Goal: Task Accomplishment & Management: Manage account settings

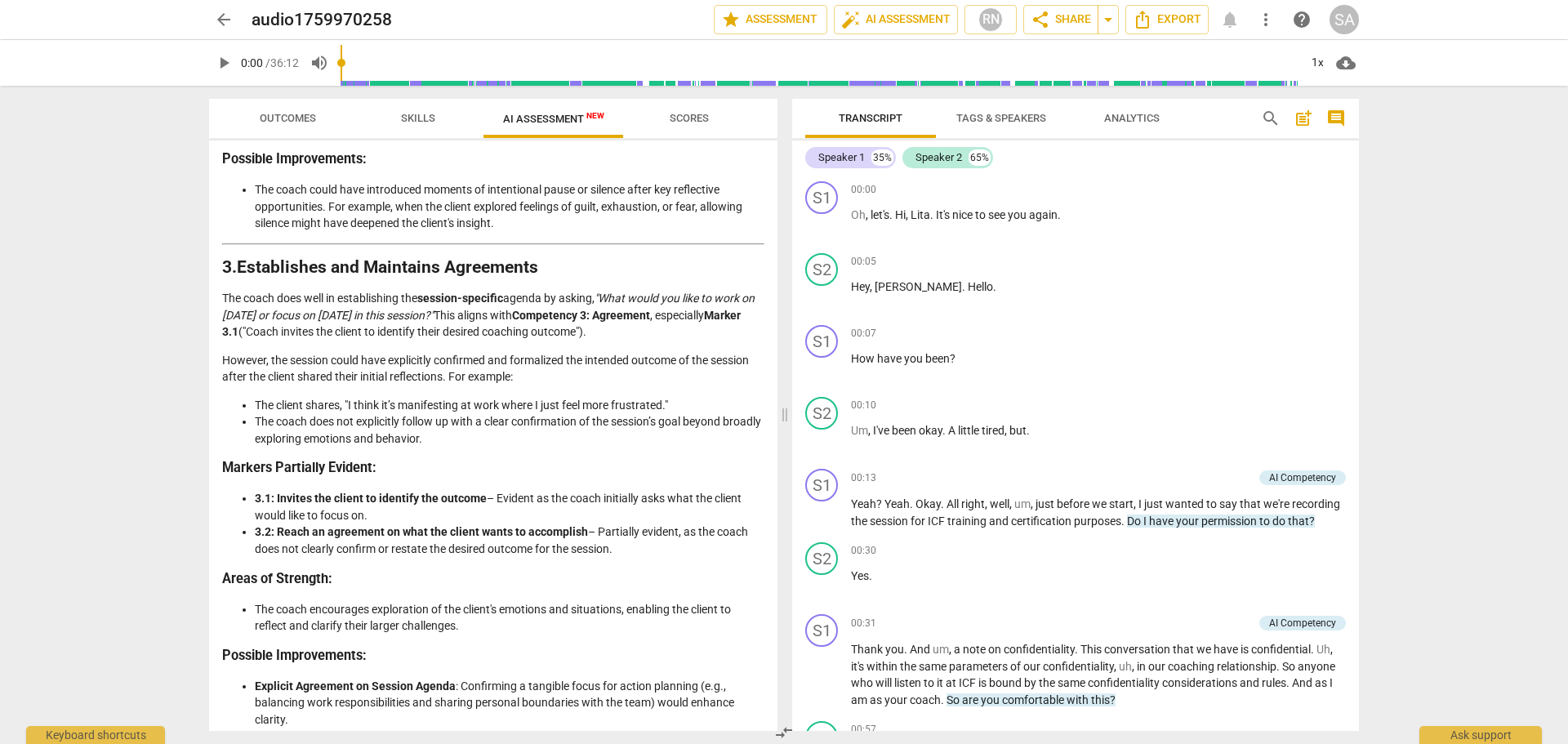
scroll to position [9054, 0]
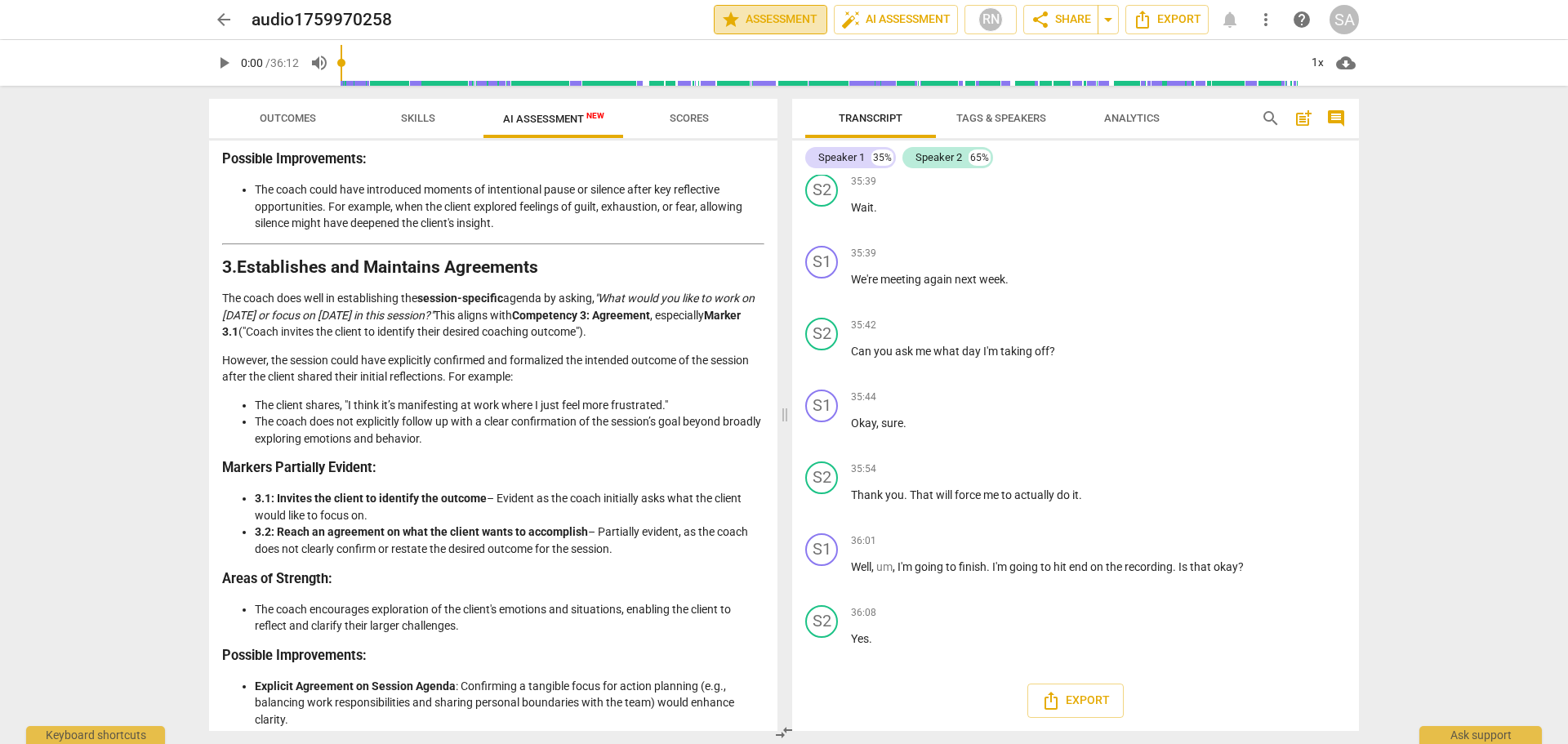
click at [771, 18] on span "star Assessment" at bounding box center [770, 19] width 99 height 19
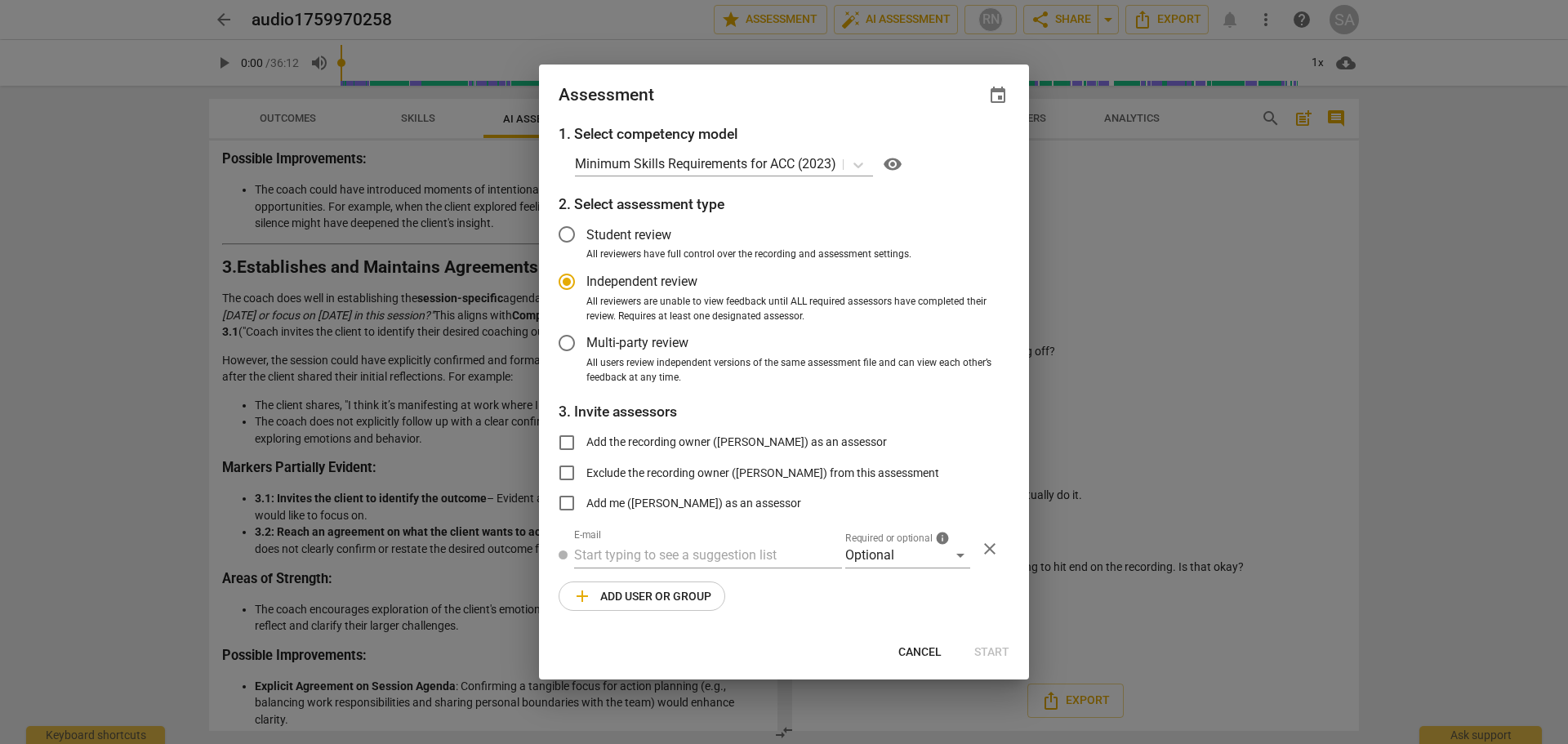
click at [1103, 256] on div at bounding box center [784, 372] width 1568 height 744
radio input "false"
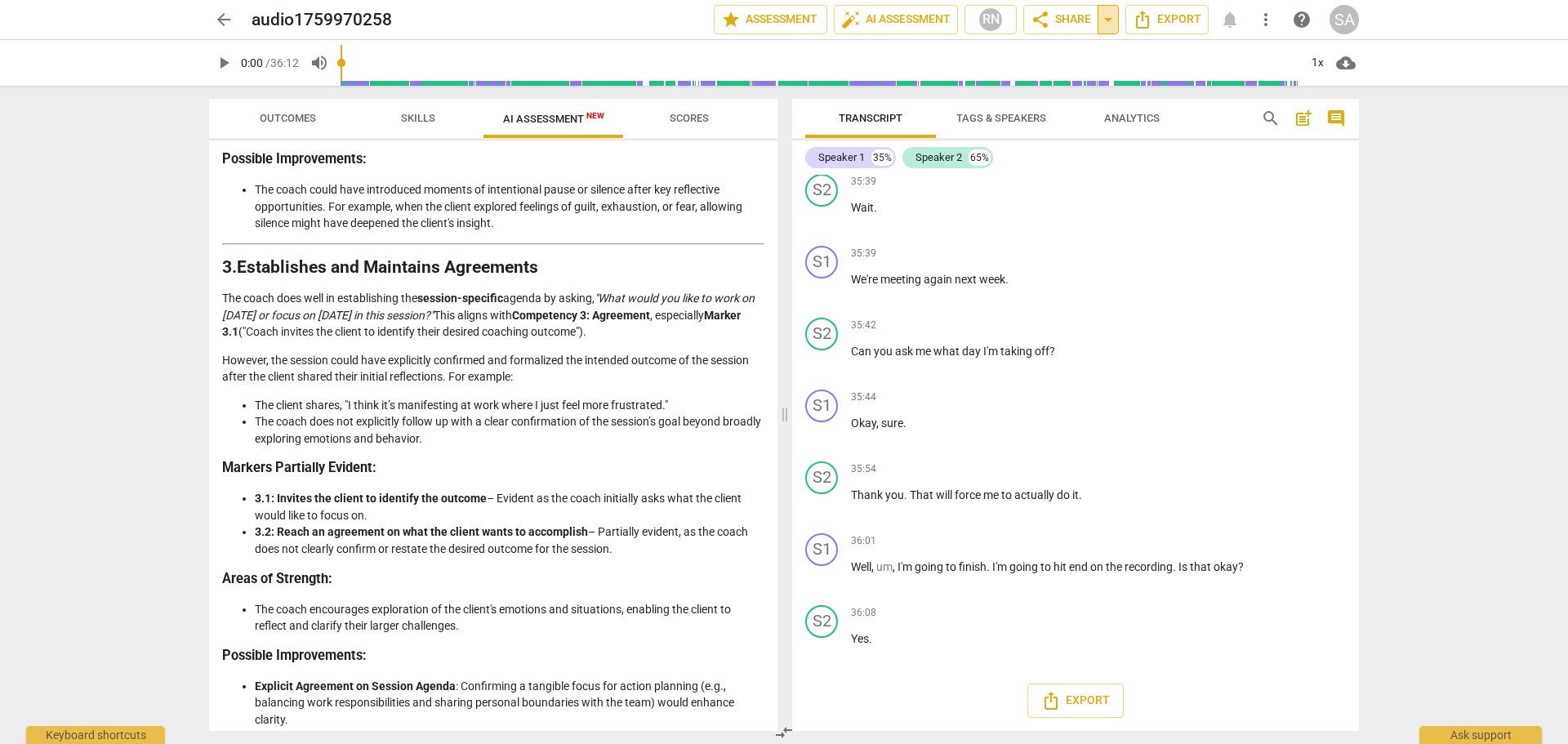
click at [1115, 14] on span "arrow_drop_down" at bounding box center [1108, 19] width 19 height 19
click at [1169, 18] on span "Export" at bounding box center [1166, 19] width 69 height 19
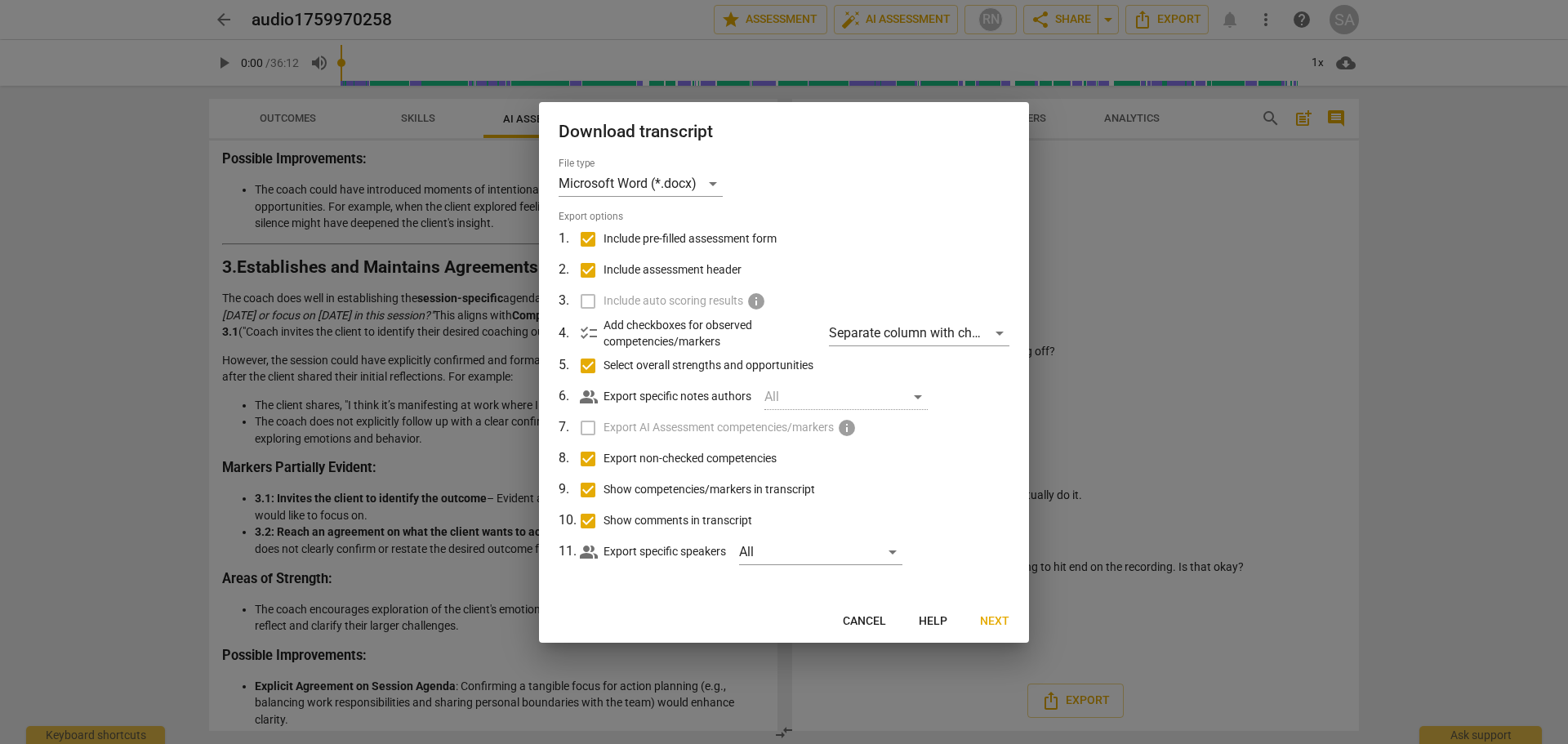
click at [584, 331] on span "checklist" at bounding box center [588, 333] width 19 height 19
click at [926, 340] on div "Separate column with check marks" at bounding box center [919, 332] width 181 height 26
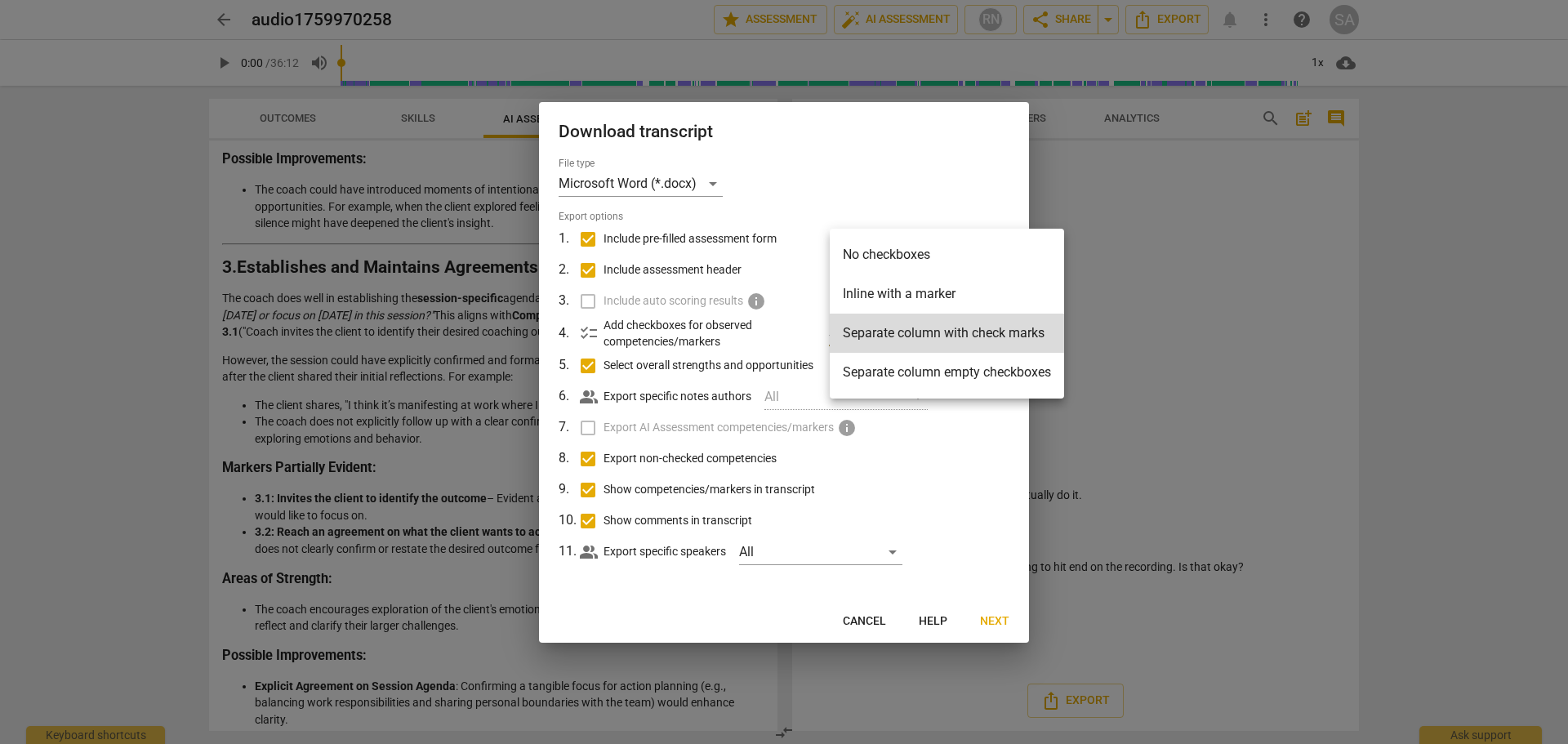
click at [904, 299] on li "Inline with a marker" at bounding box center [947, 294] width 235 height 40
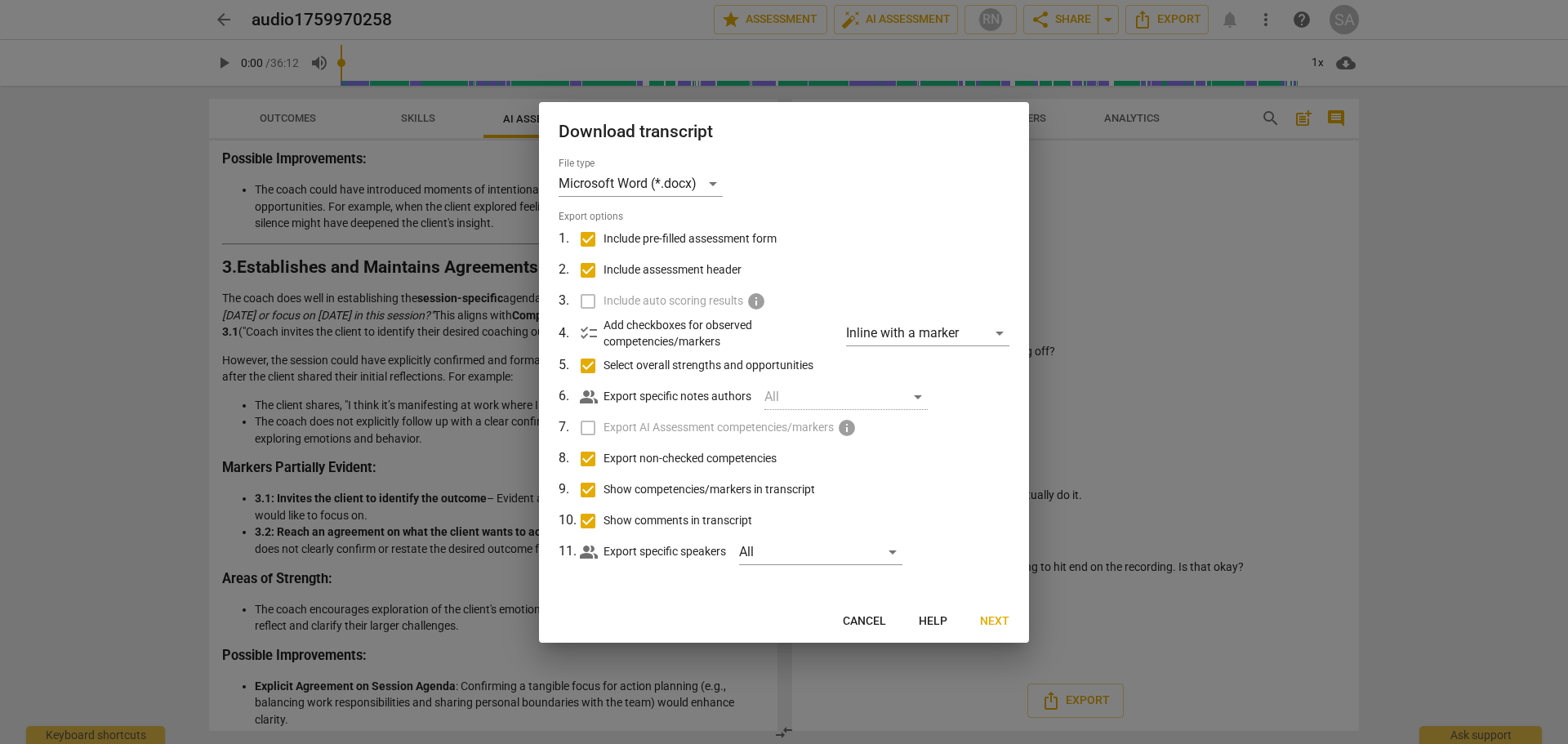
click at [935, 387] on div "people_alt Export specific notes authors All" at bounding box center [794, 397] width 430 height 31
click at [915, 399] on div "All" at bounding box center [845, 396] width 163 height 26
click at [846, 428] on span "info" at bounding box center [846, 428] width 19 height 19
click at [956, 434] on label "Export AI Assessment competencies/markers info" at bounding box center [782, 428] width 428 height 31
click at [889, 553] on div "All" at bounding box center [820, 552] width 163 height 26
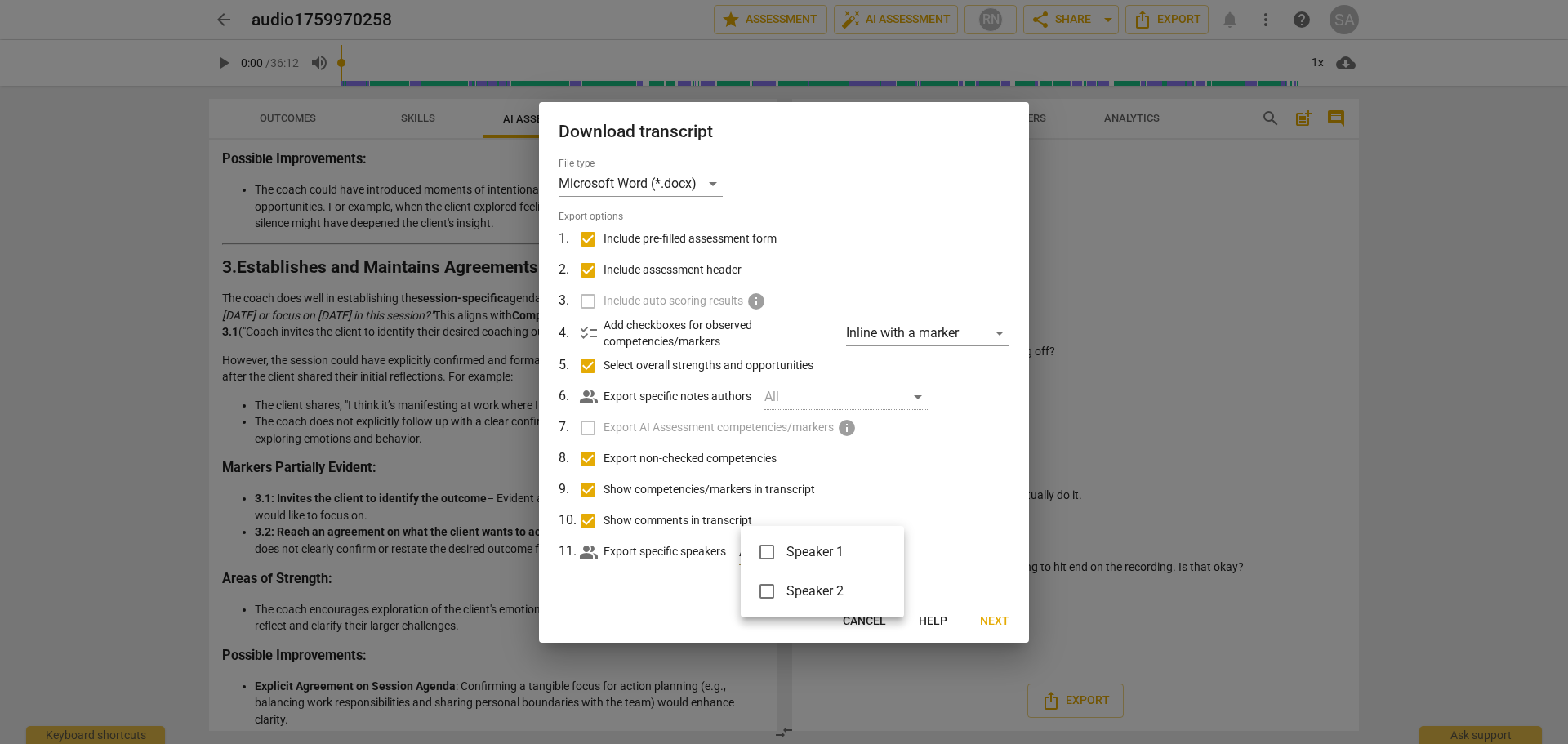
click at [973, 537] on div at bounding box center [784, 372] width 1568 height 744
click at [893, 556] on div "All" at bounding box center [820, 552] width 163 height 26
click at [764, 553] on input "checkbox" at bounding box center [766, 552] width 40 height 40
checkbox input "true"
click at [762, 594] on input "checkbox" at bounding box center [766, 591] width 40 height 40
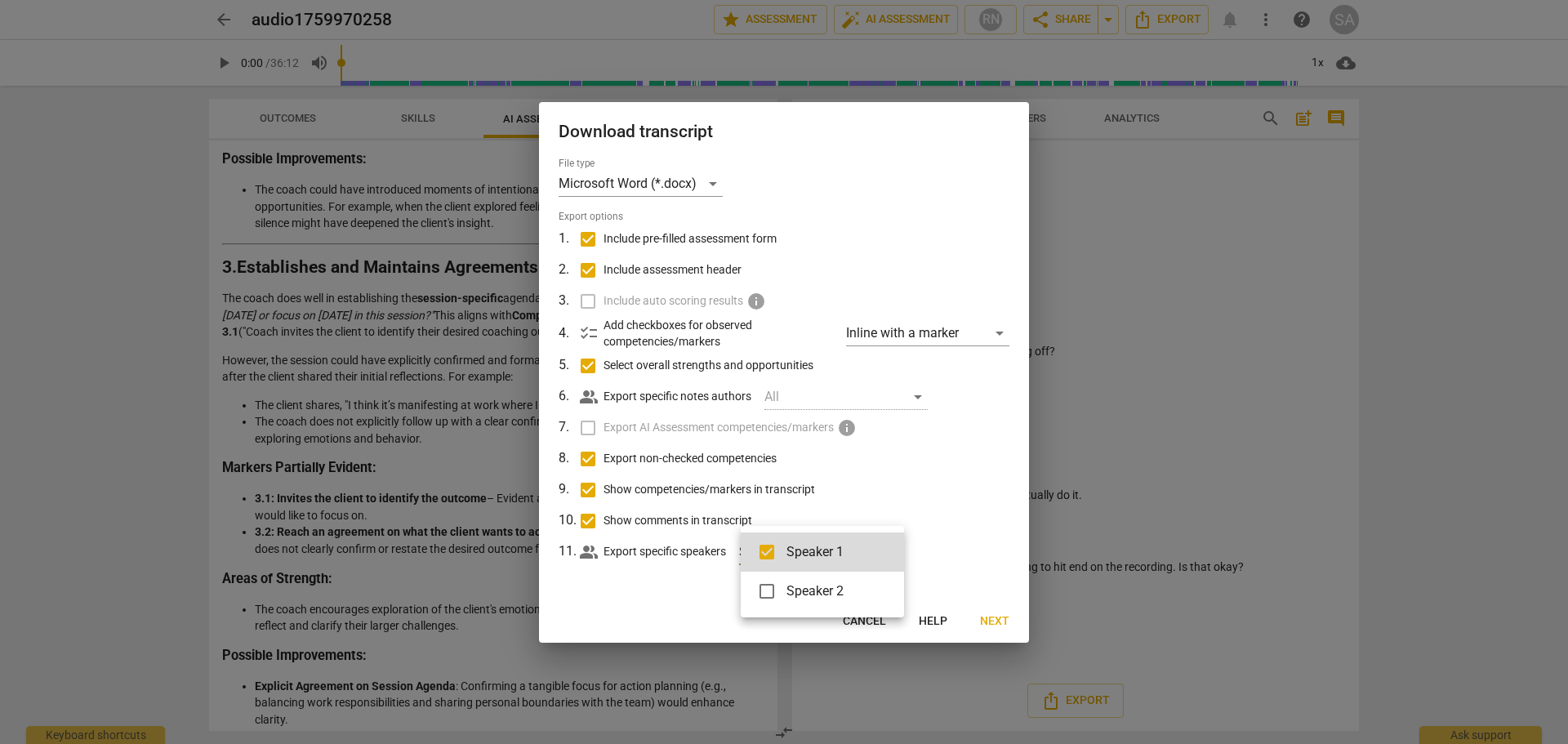
checkbox input "true"
click at [960, 509] on div at bounding box center [784, 372] width 1568 height 744
click at [898, 553] on div "Speaker 1, Speaker 2" at bounding box center [820, 552] width 163 height 26
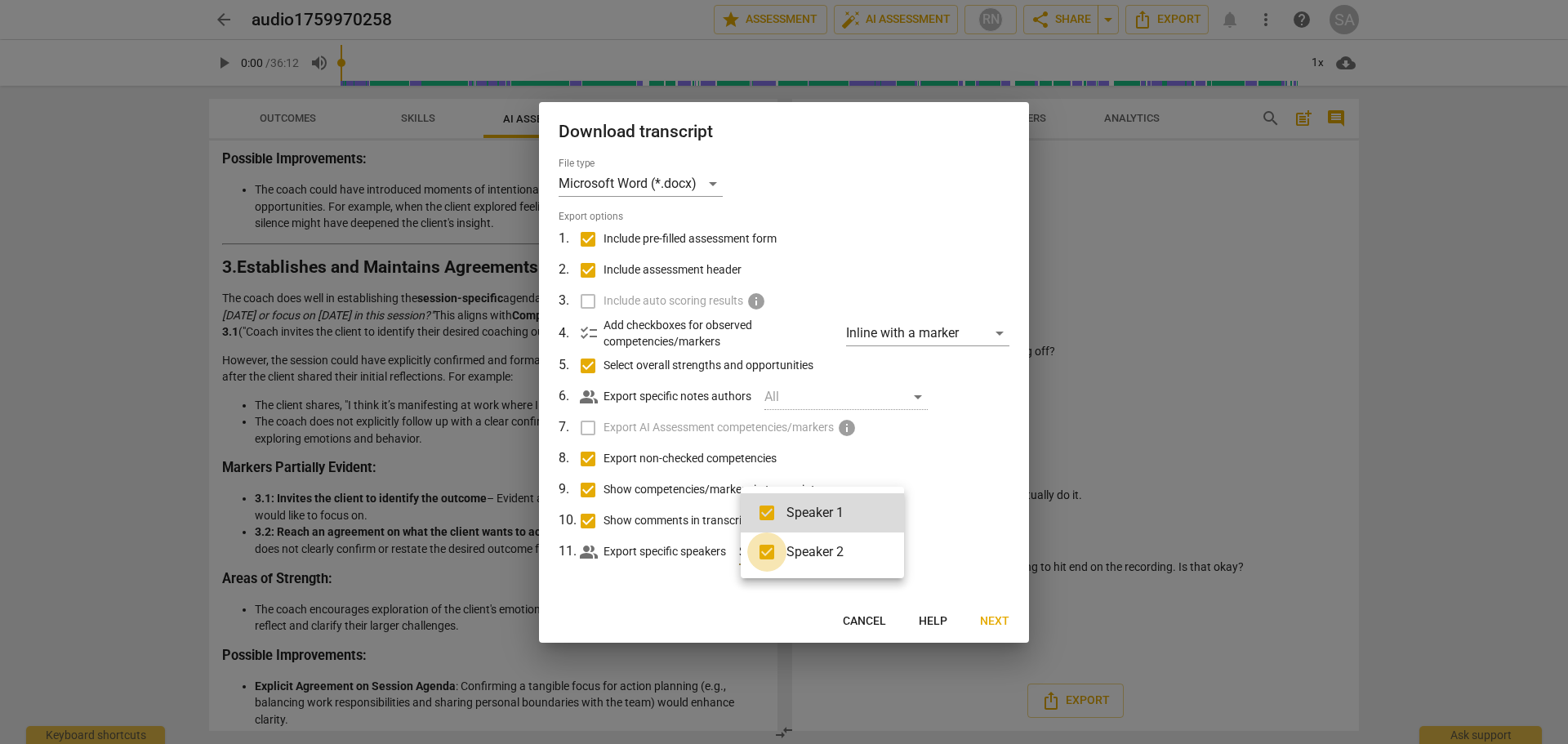
click at [770, 557] on input "checkbox" at bounding box center [766, 552] width 40 height 40
checkbox input "false"
click at [767, 517] on input "checkbox" at bounding box center [766, 512] width 40 height 40
checkbox input "false"
click at [993, 619] on div at bounding box center [784, 372] width 1568 height 744
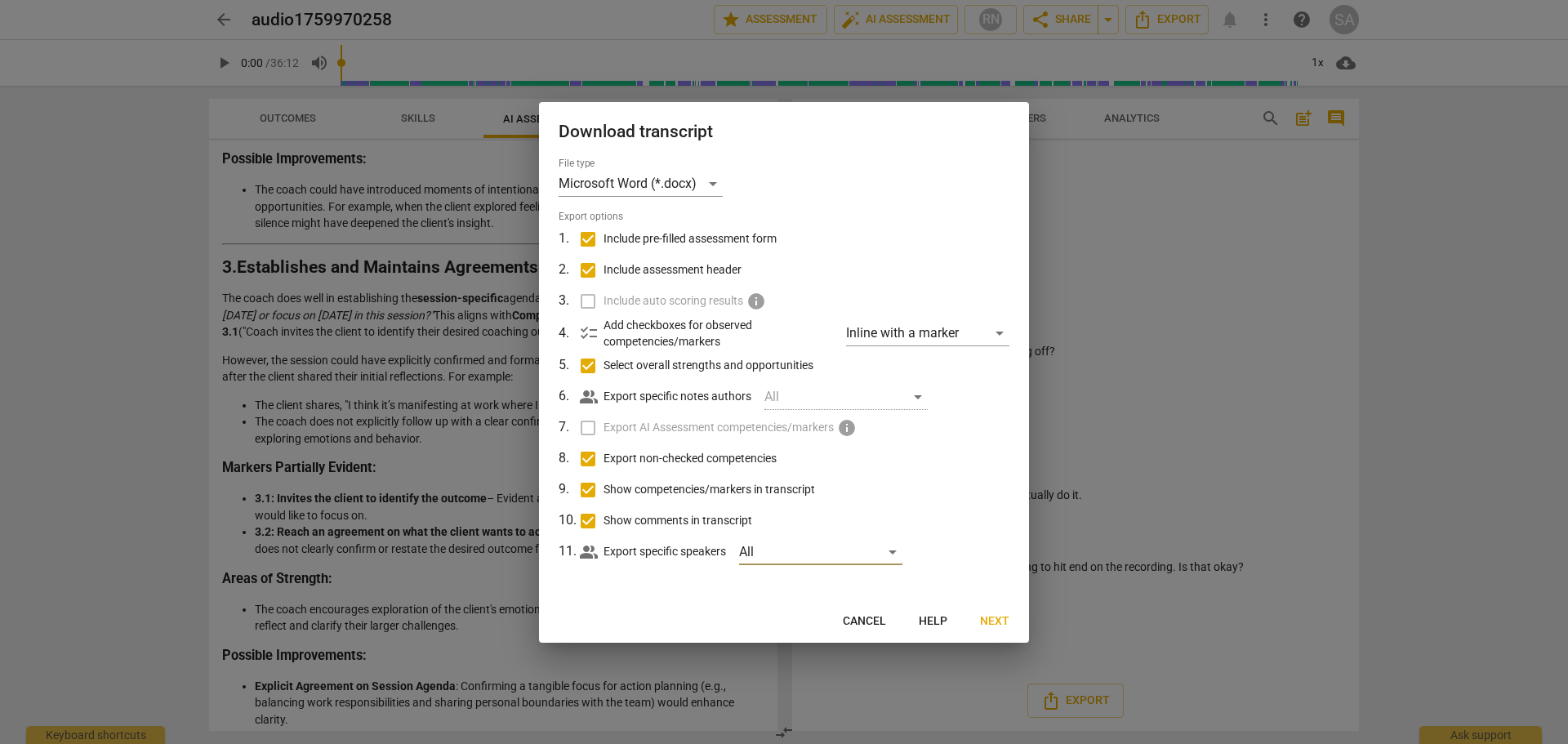
click at [994, 627] on span "Next" at bounding box center [994, 621] width 29 height 16
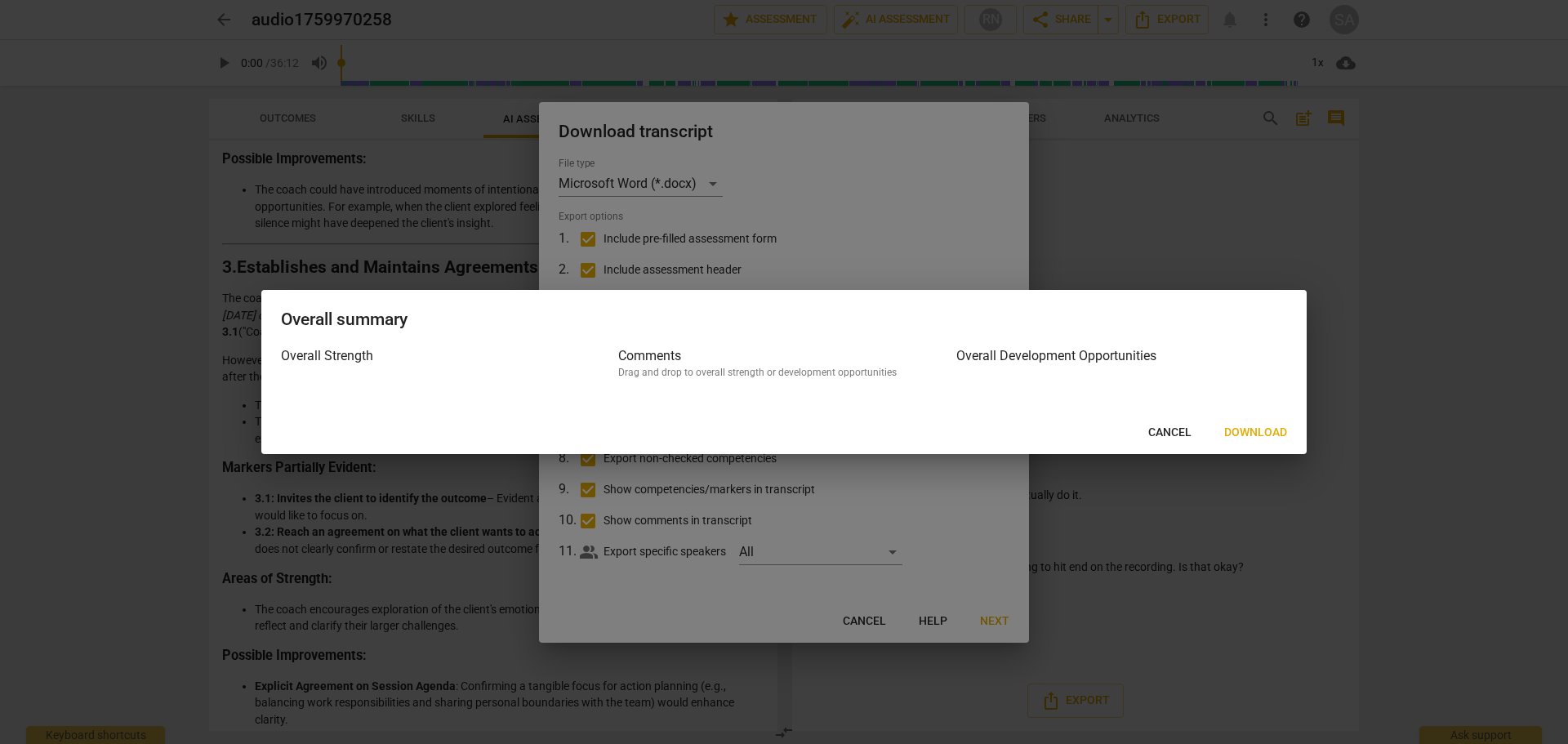
click at [1180, 437] on span "Cancel" at bounding box center [1169, 432] width 43 height 16
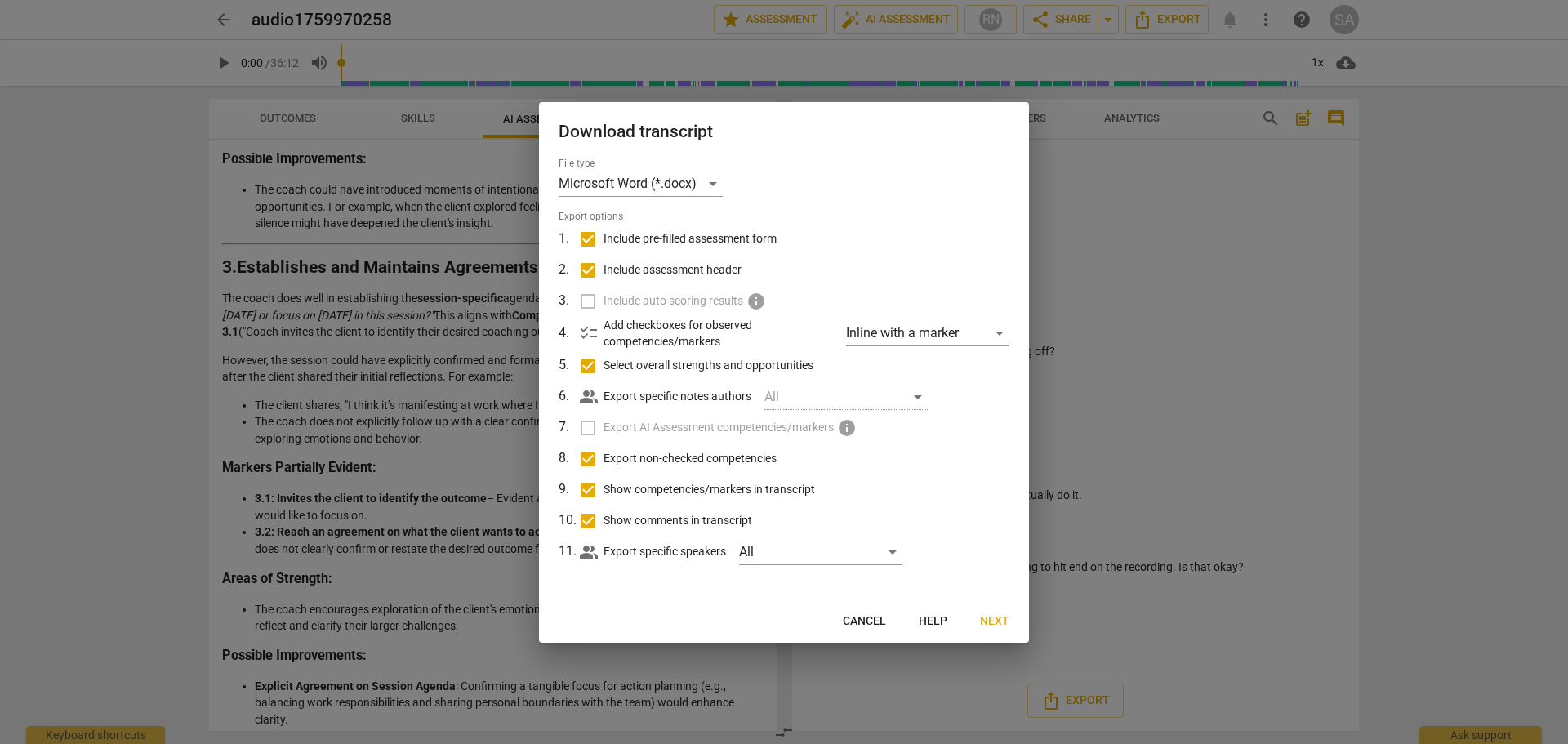
click at [593, 370] on input "Select overall strengths and opportunities" at bounding box center [587, 366] width 31 height 31
checkbox input "false"
click at [968, 620] on span "Download" at bounding box center [978, 621] width 63 height 16
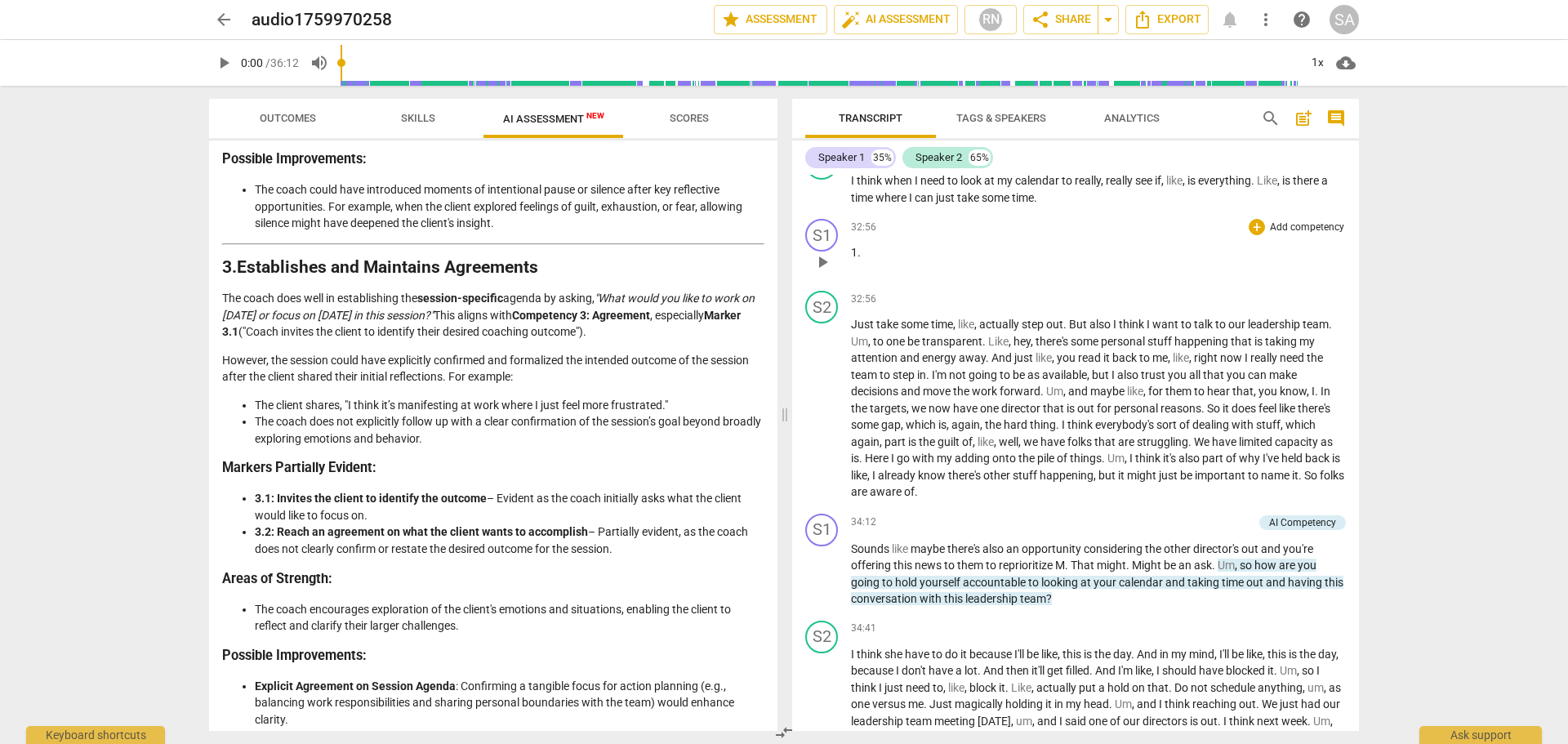
scroll to position [8155, 0]
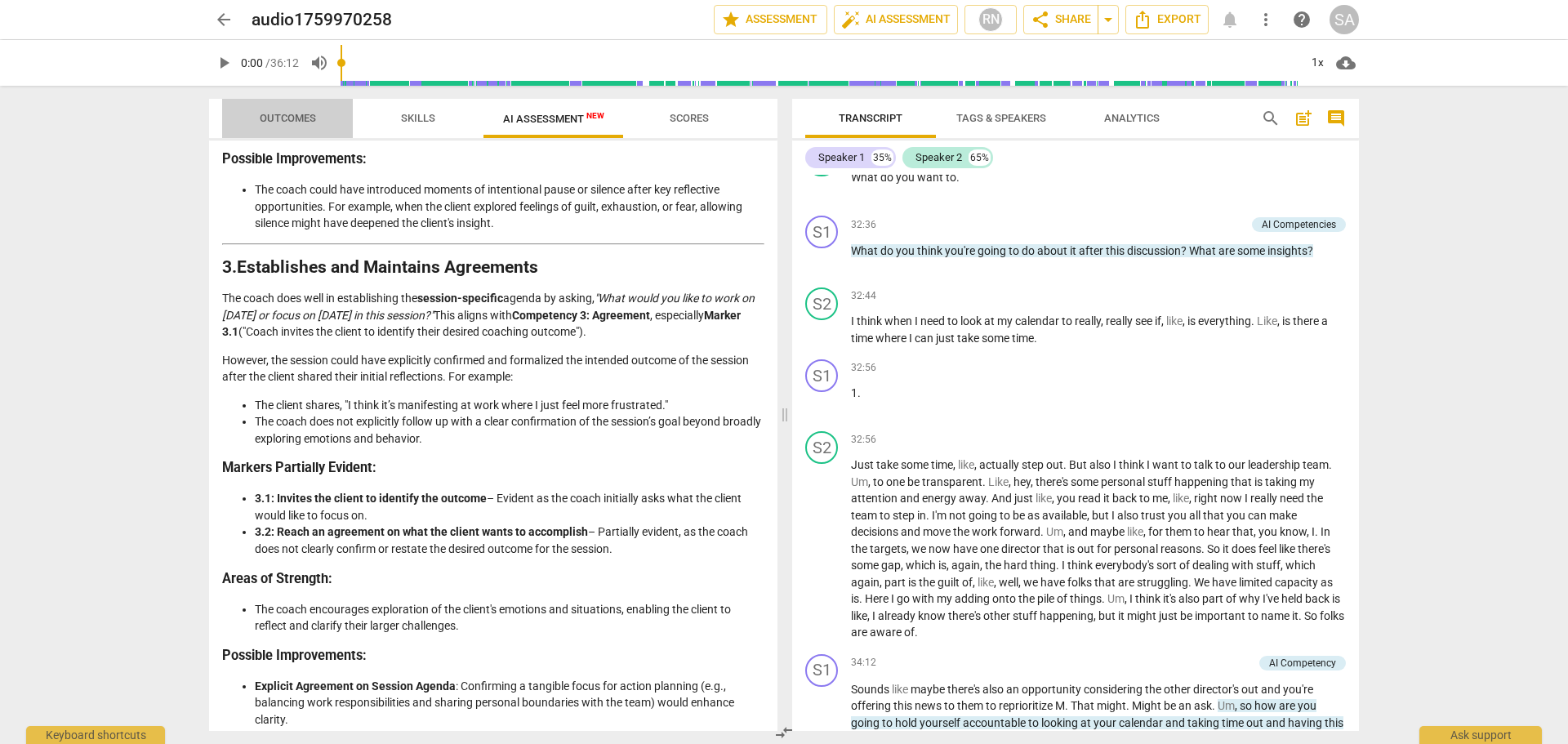
click at [317, 121] on span "Outcomes" at bounding box center [287, 119] width 96 height 22
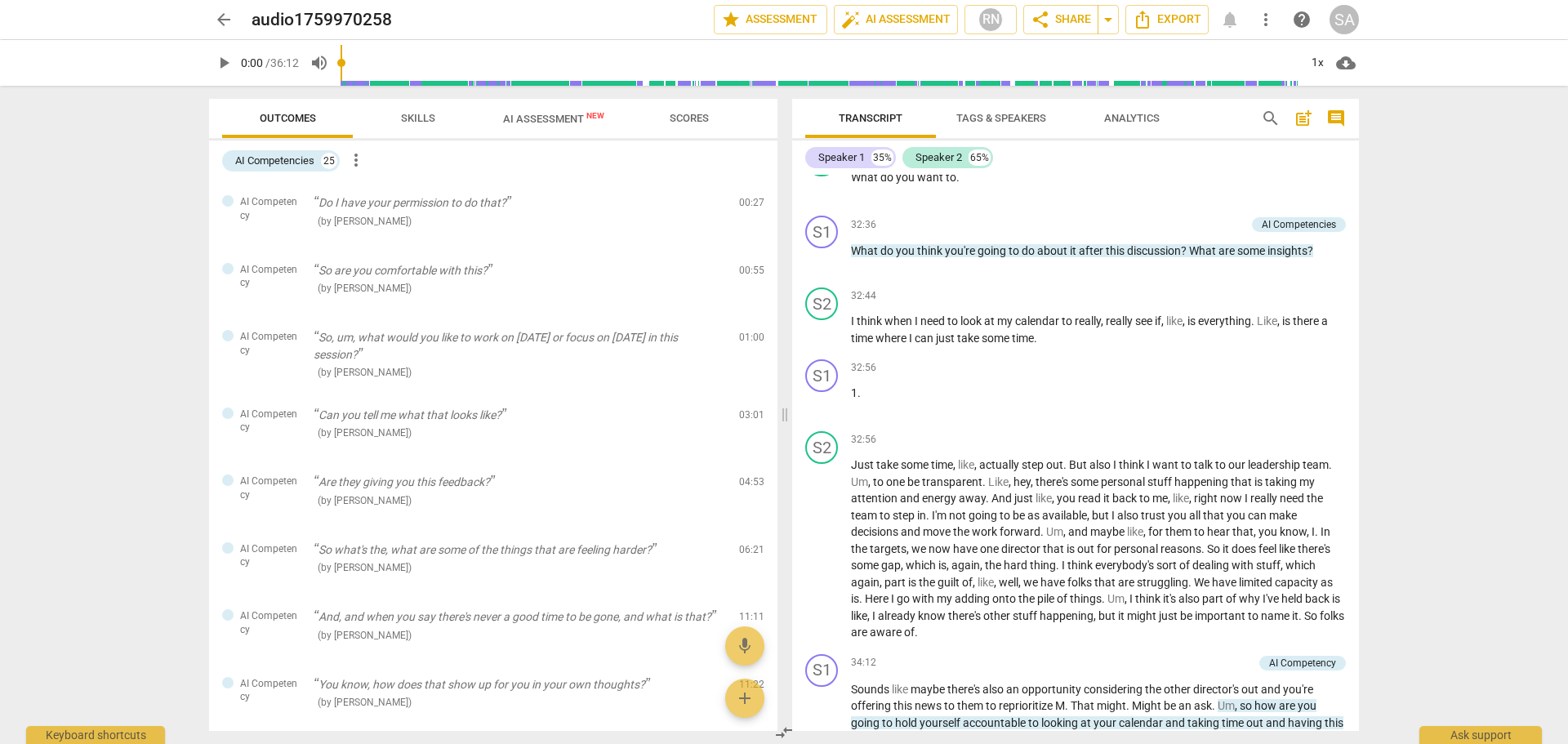
click at [412, 112] on span "Skills" at bounding box center [417, 118] width 34 height 13
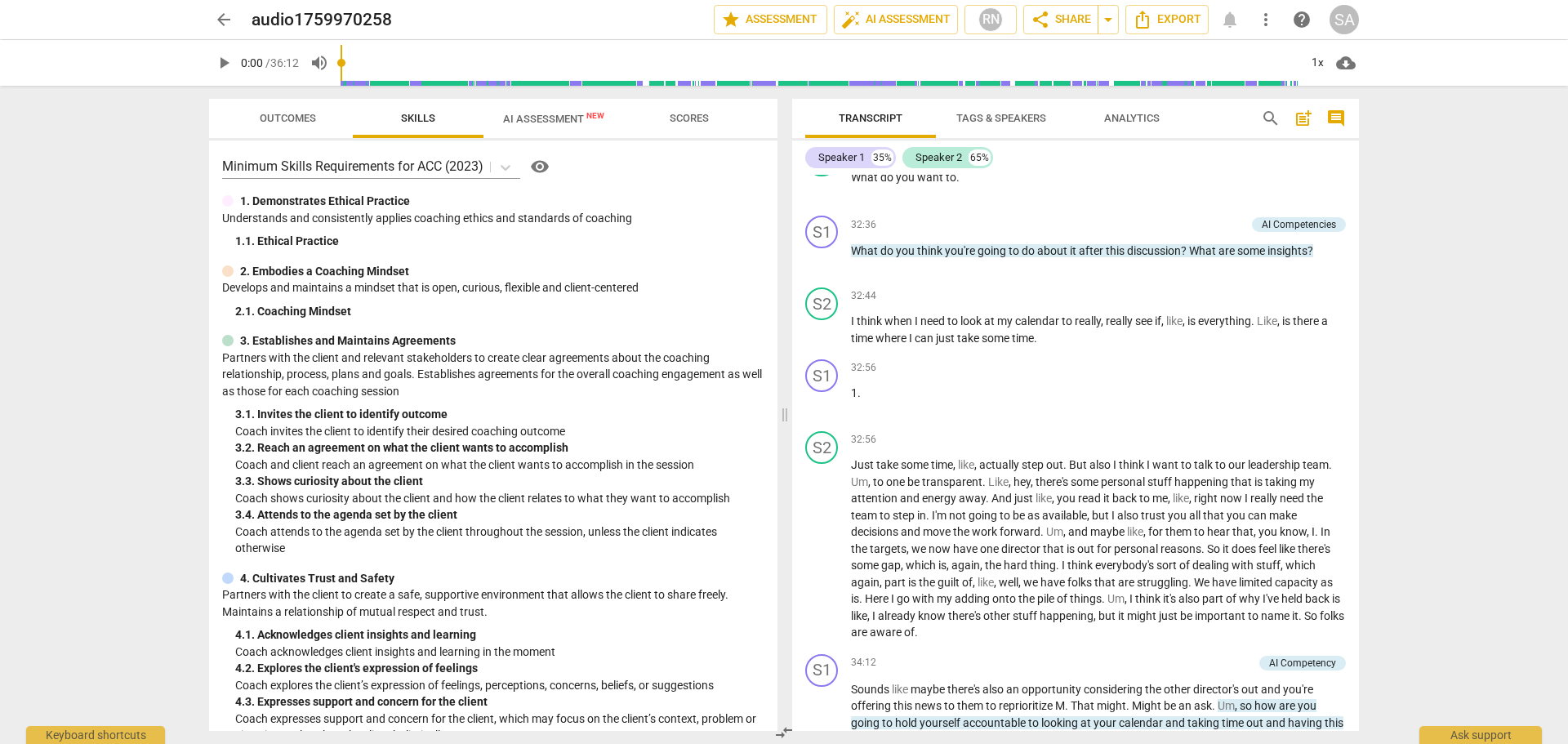
click at [550, 166] on span "visibility" at bounding box center [540, 166] width 19 height 19
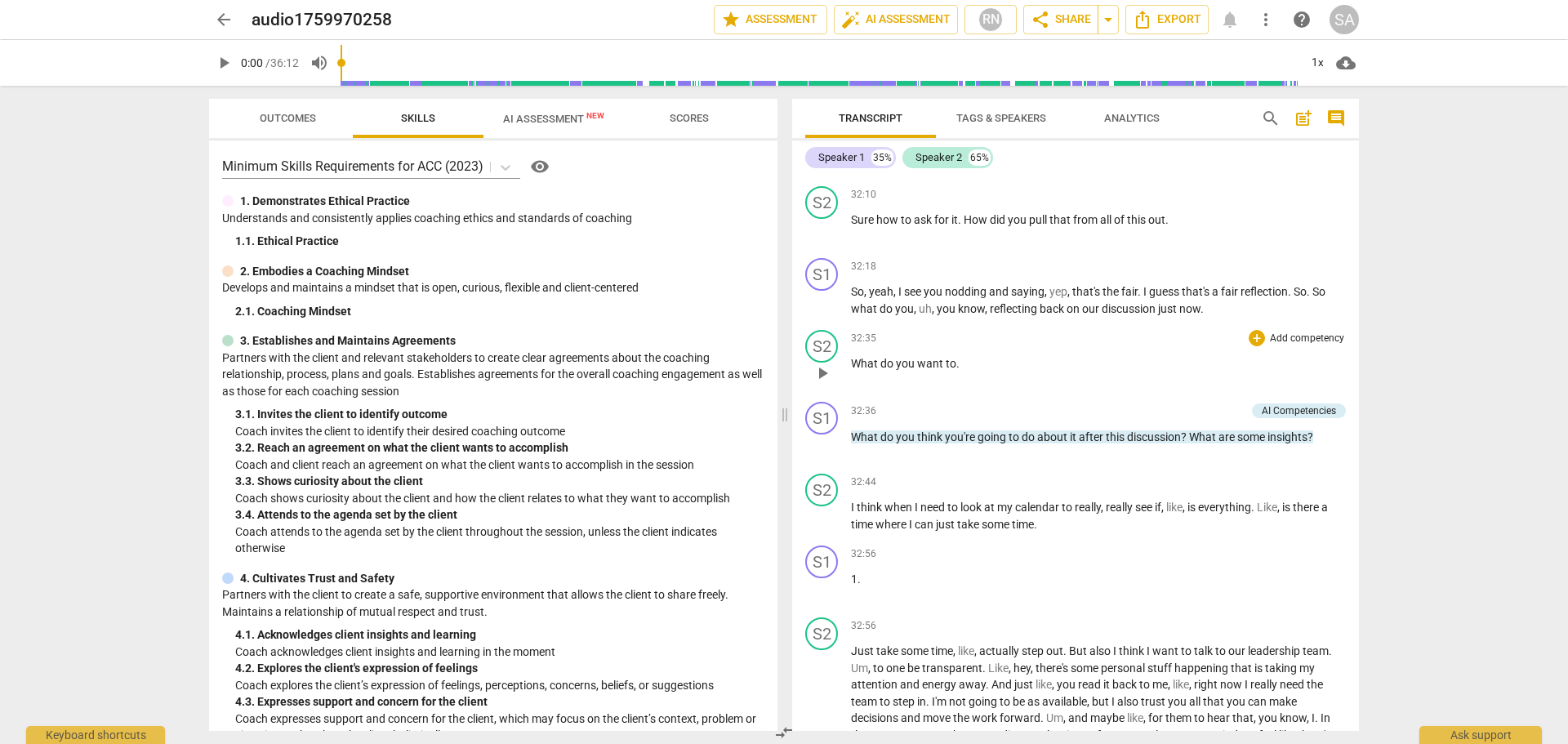
scroll to position [7828, 0]
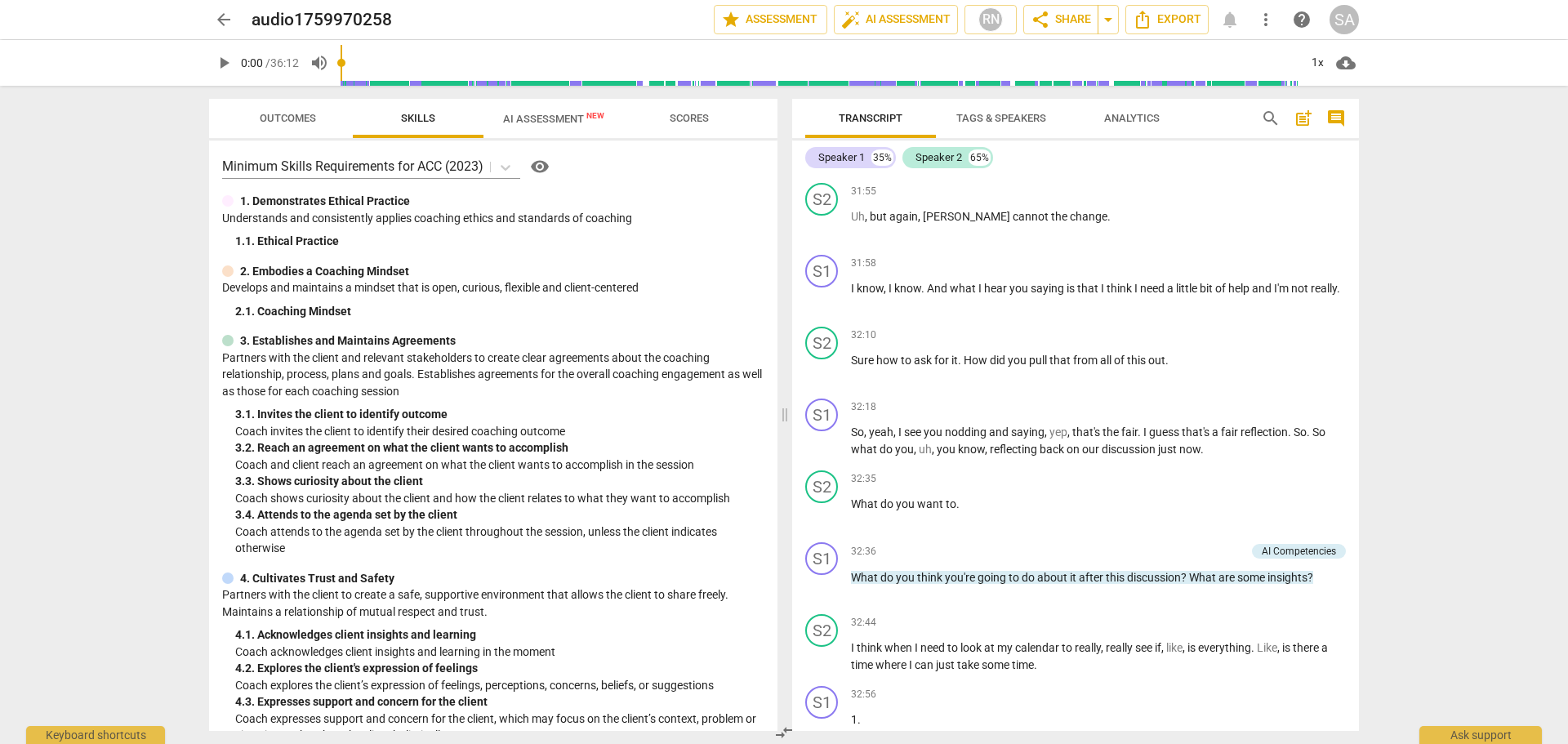
click at [684, 129] on span "Scores" at bounding box center [689, 119] width 78 height 22
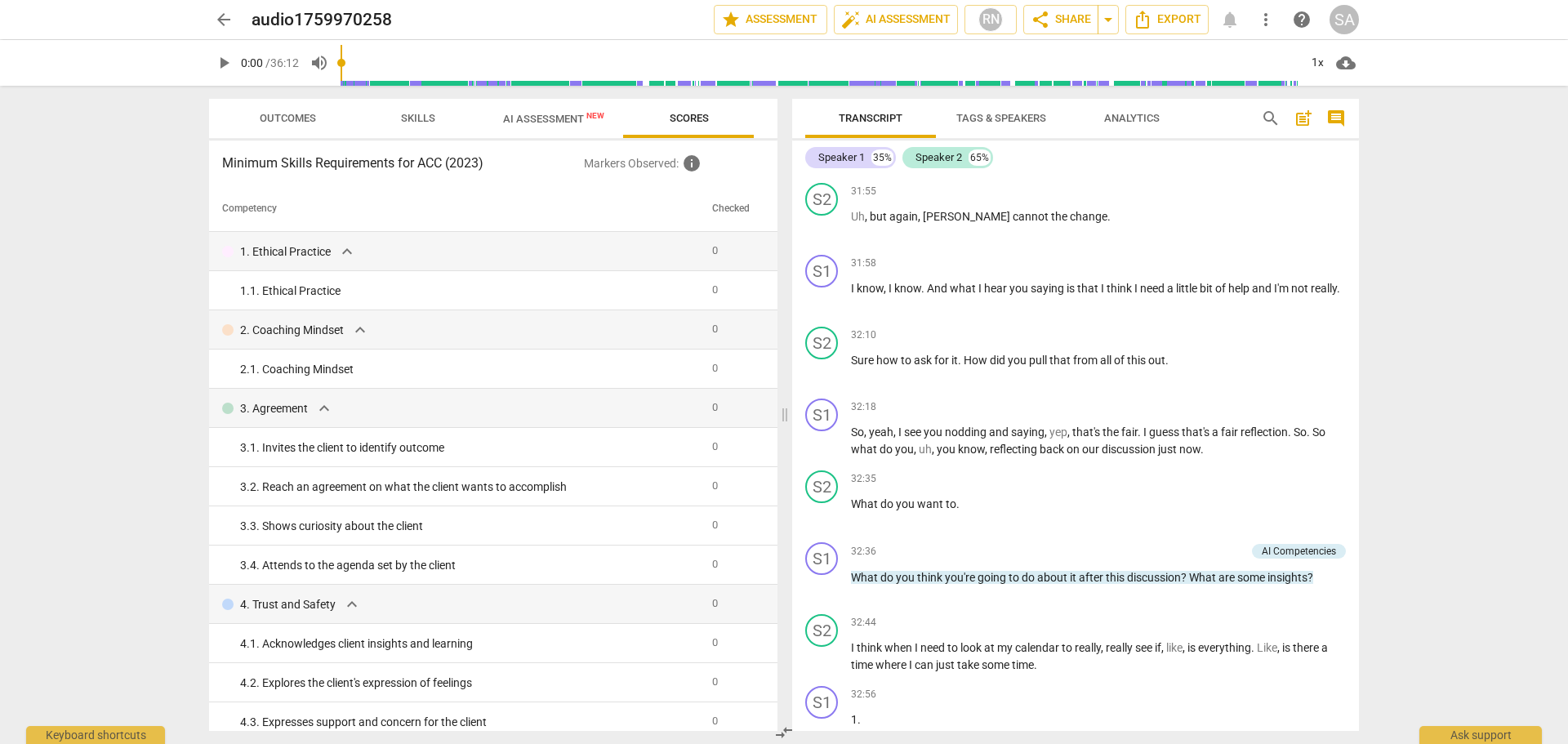
click at [235, 24] on span "arrow_back" at bounding box center [223, 19] width 29 height 19
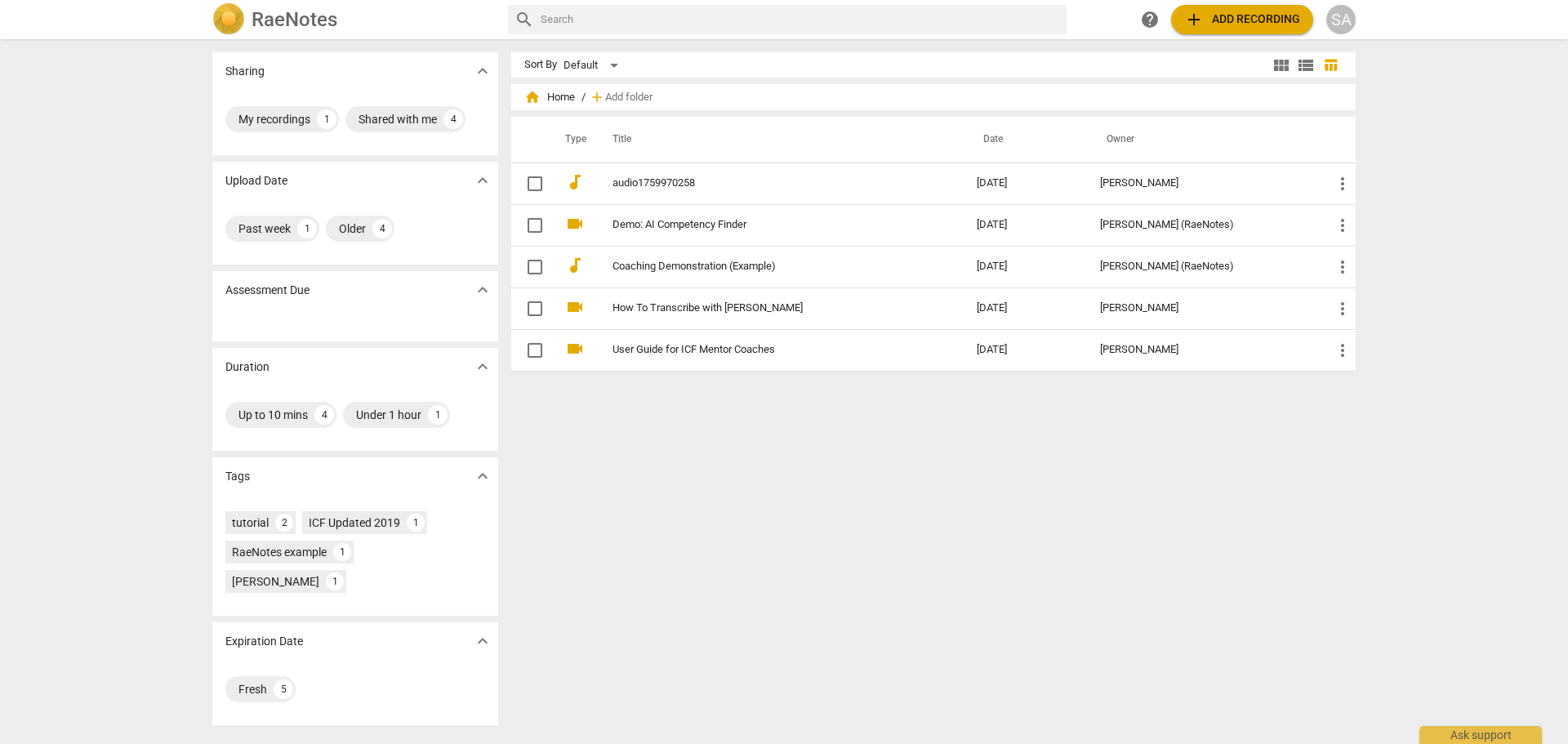
click at [1346, 12] on div "SA" at bounding box center [1341, 19] width 29 height 29
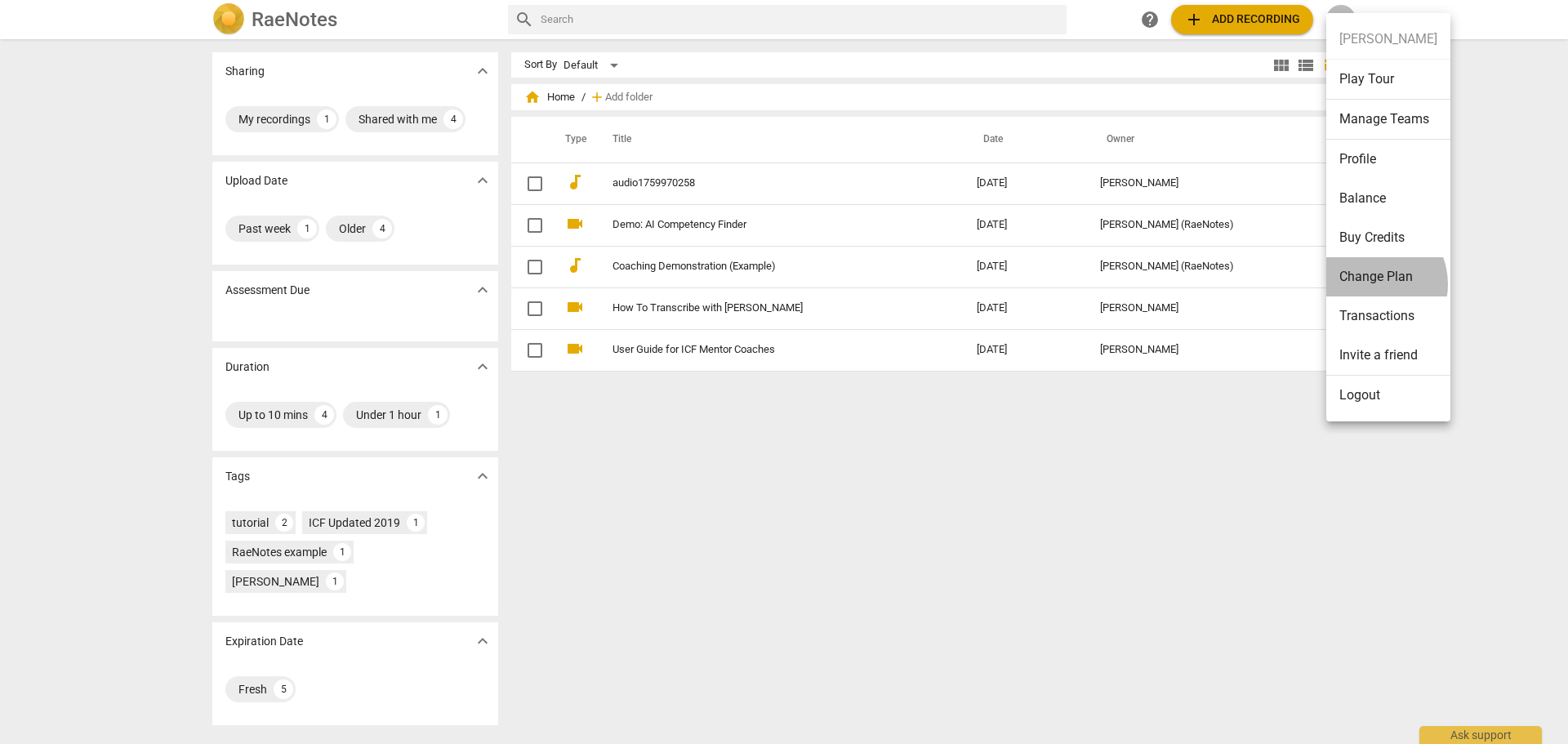
click at [1369, 284] on li "Change Plan" at bounding box center [1388, 276] width 124 height 40
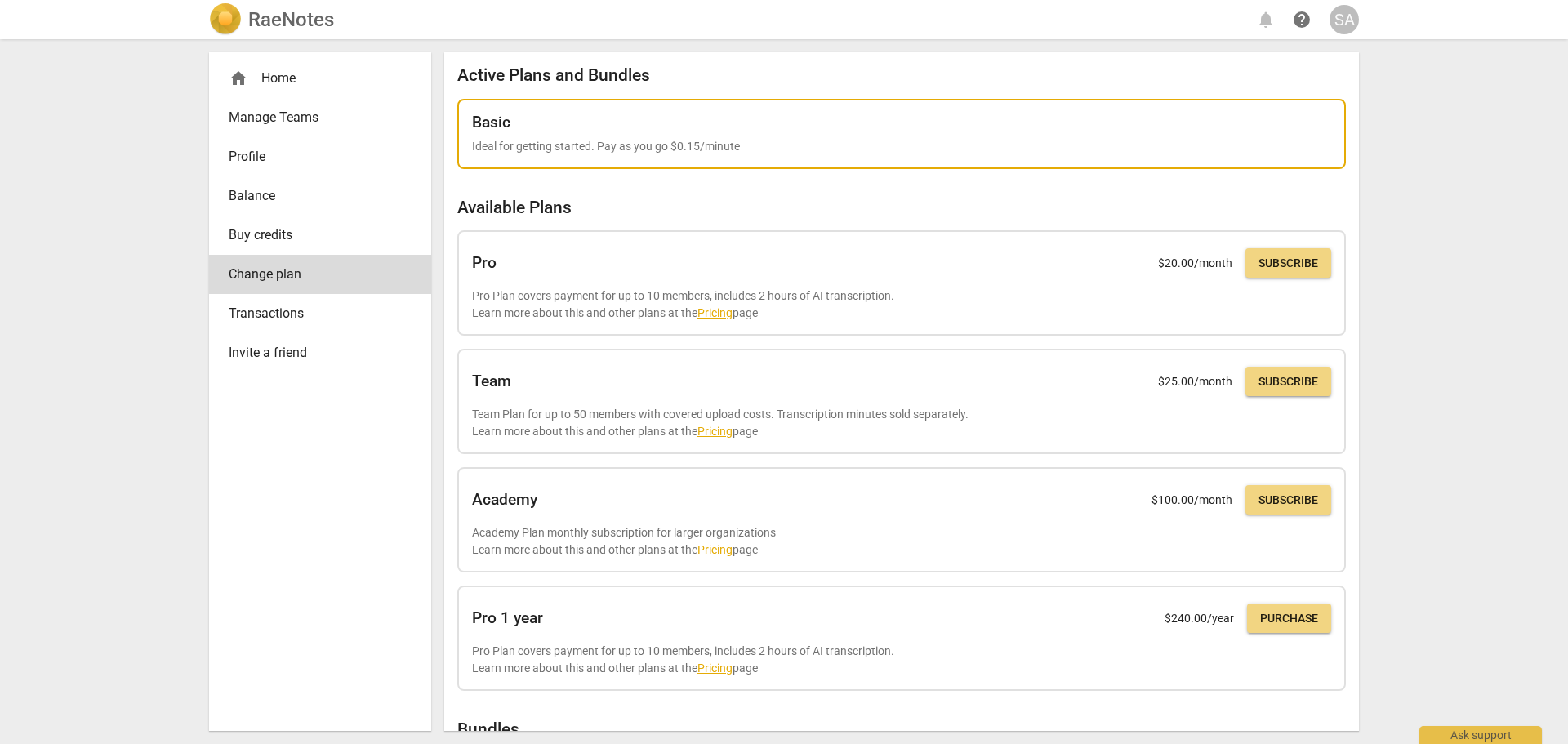
click at [778, 150] on p "Ideal for getting started. Pay as you go $0.15/minute" at bounding box center [901, 147] width 859 height 17
click at [1178, 124] on div "Basic" at bounding box center [901, 122] width 859 height 18
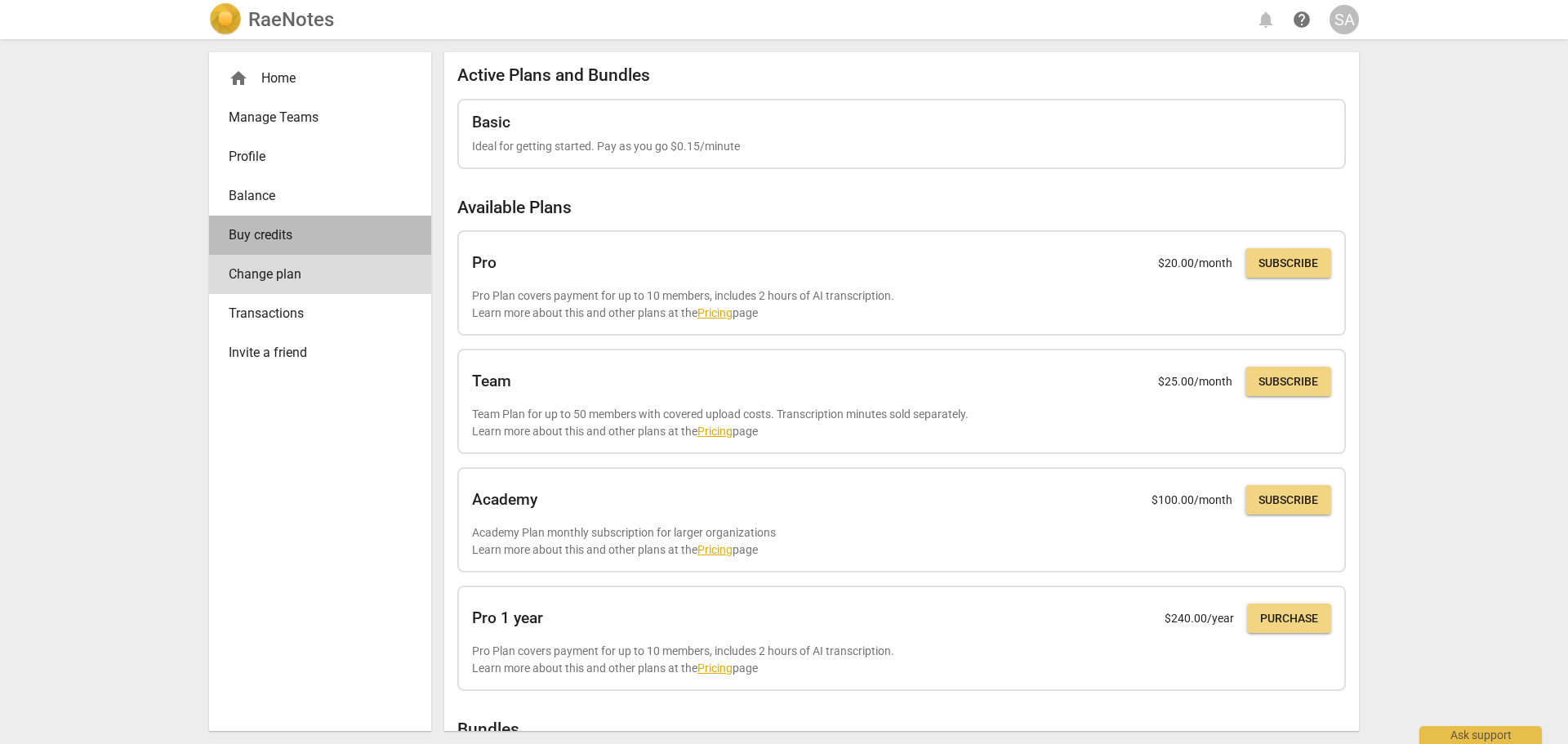
click at [242, 238] on span "Buy credits" at bounding box center [314, 235] width 170 height 19
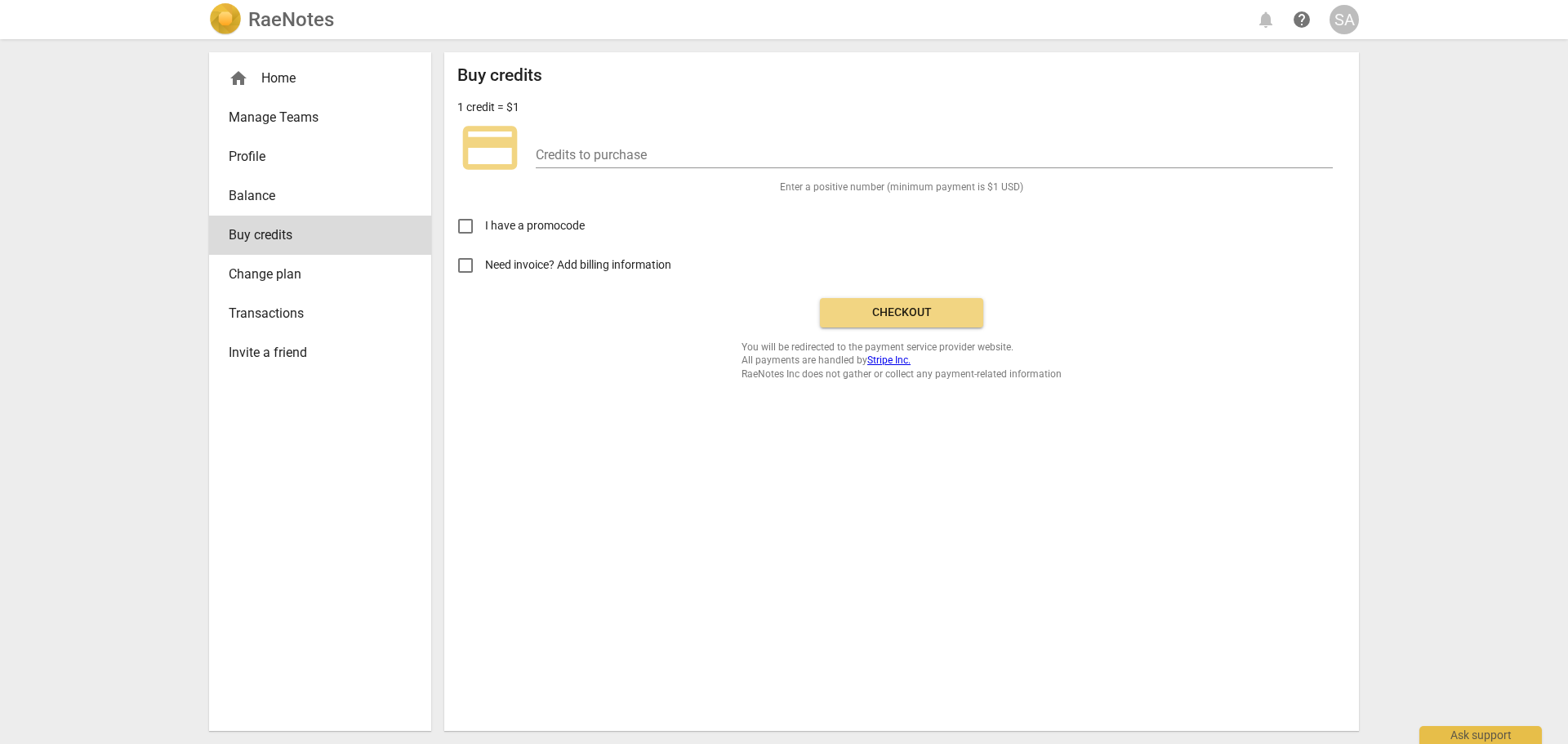
click at [239, 192] on span "Balance" at bounding box center [314, 196] width 170 height 19
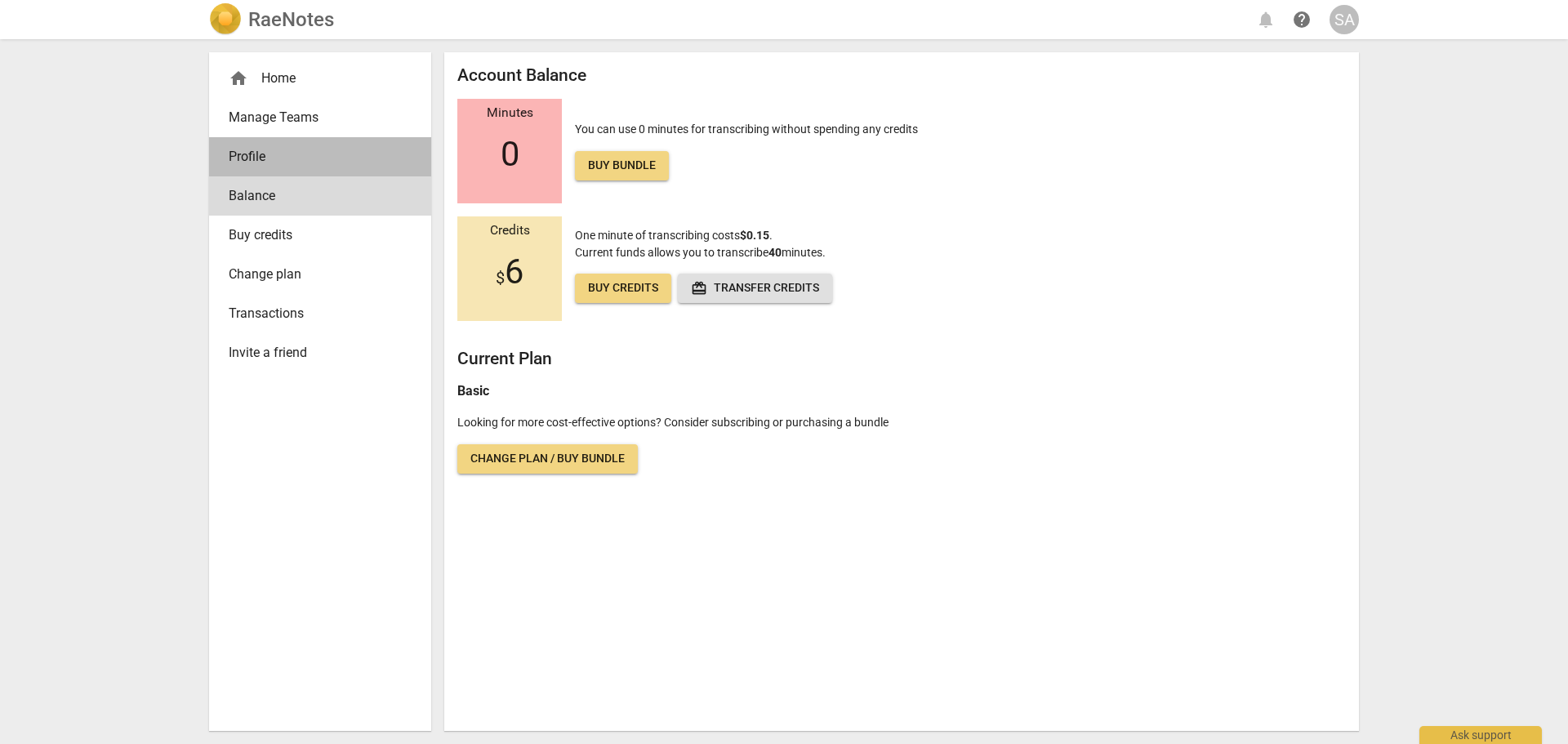
click at [242, 151] on span "Profile" at bounding box center [314, 157] width 170 height 19
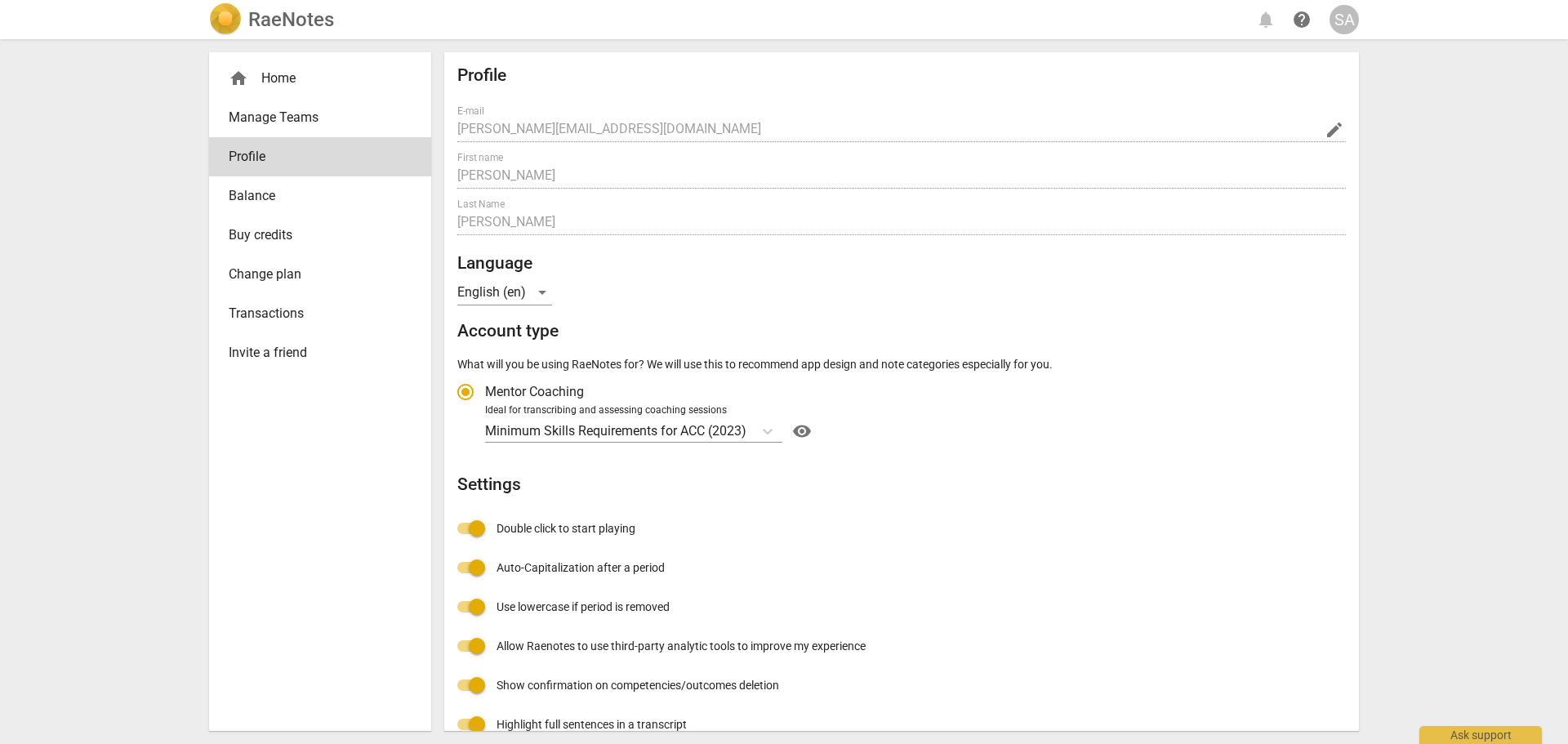
click at [816, 432] on div "Minimum Skills Requirements for ACC (2023) visibility" at bounding box center [913, 431] width 856 height 26
click at [0, 0] on input "Ideal for transcribing and assessing coaching sessions Minimum Skills Requireme…" at bounding box center [0, 0] width 0 height 0
click at [804, 431] on span "visibility" at bounding box center [801, 431] width 26 height 19
click at [267, 151] on span "Profile" at bounding box center [314, 157] width 170 height 19
radio input "false"
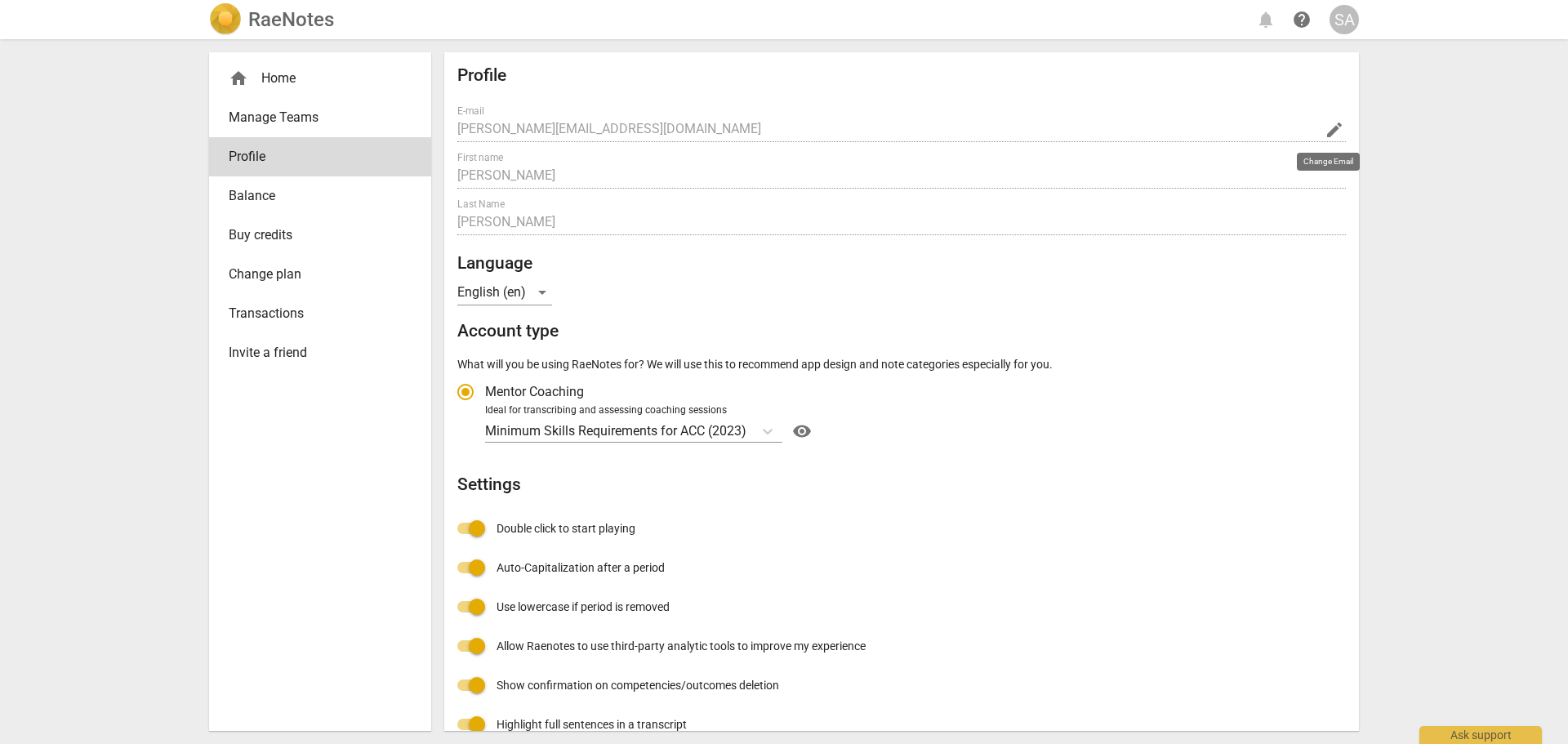
click at [1325, 128] on span "edit" at bounding box center [1334, 129] width 19 height 19
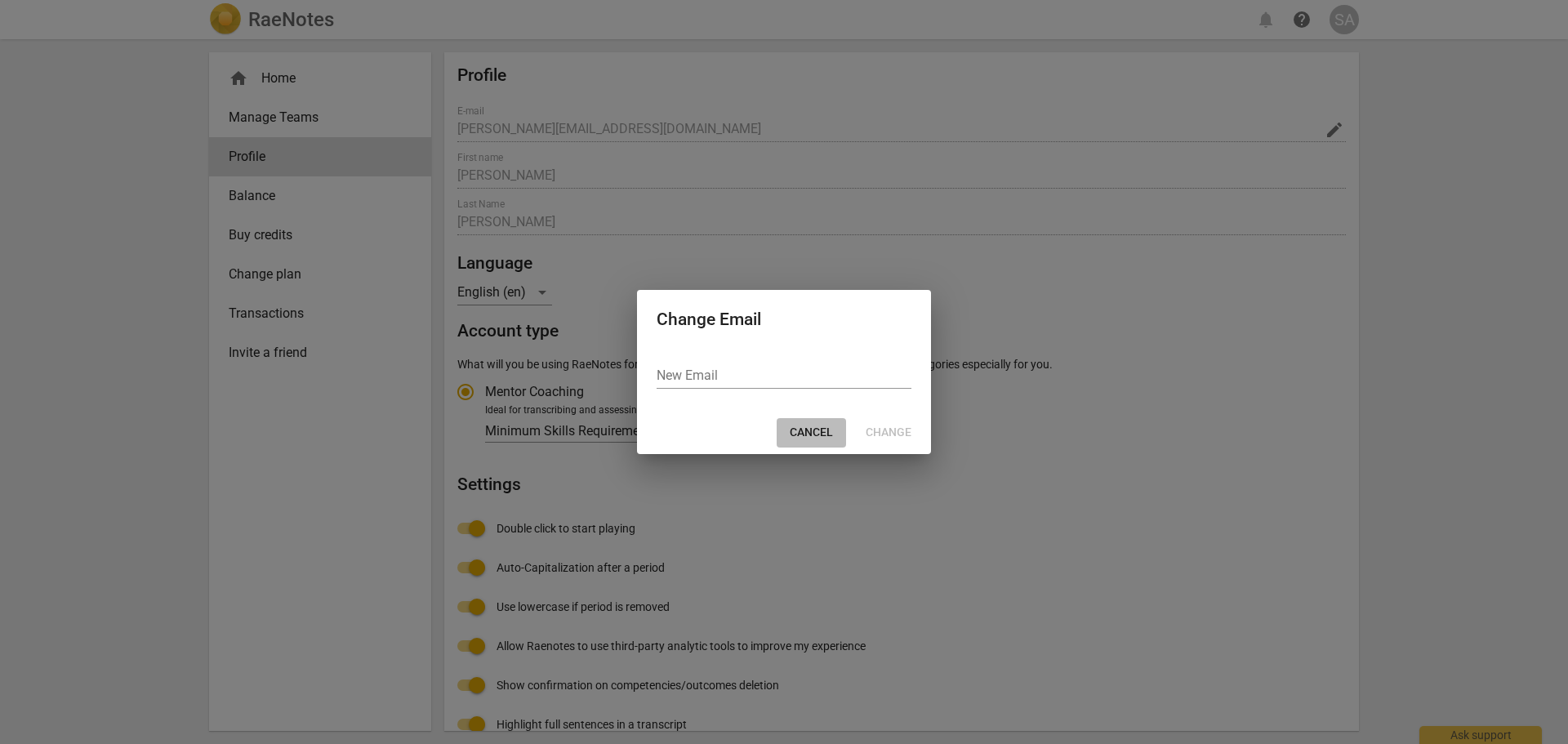
click at [800, 428] on span "Cancel" at bounding box center [811, 432] width 43 height 16
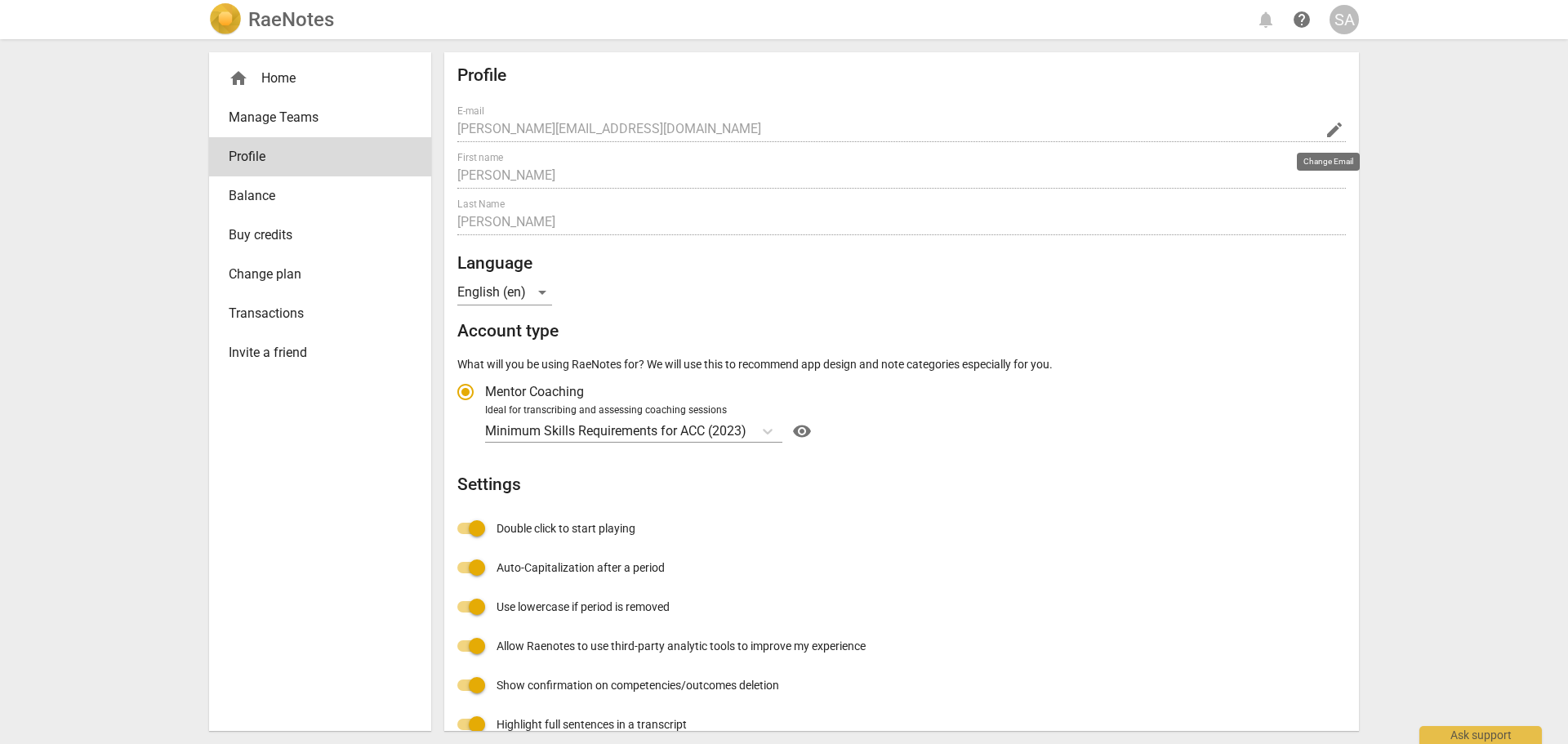
click at [493, 324] on h2 "Account type" at bounding box center [901, 330] width 889 height 20
click at [499, 351] on div "Profile E-mail [PERSON_NAME][EMAIL_ADDRESS][DOMAIN_NAME] edit First name [PERSO…" at bounding box center [901, 424] width 889 height 718
click at [543, 421] on p "Minimum Skills Requirements for ACC (2023)" at bounding box center [615, 430] width 261 height 18
click at [0, 0] on input "Ideal for transcribing and assessing coaching sessions Minimum Skills Requireme…" at bounding box center [0, 0] width 0 height 0
click at [1009, 467] on div "Profile E-mail [PERSON_NAME][EMAIL_ADDRESS][DOMAIN_NAME] edit First name [PERSO…" at bounding box center [901, 424] width 889 height 718
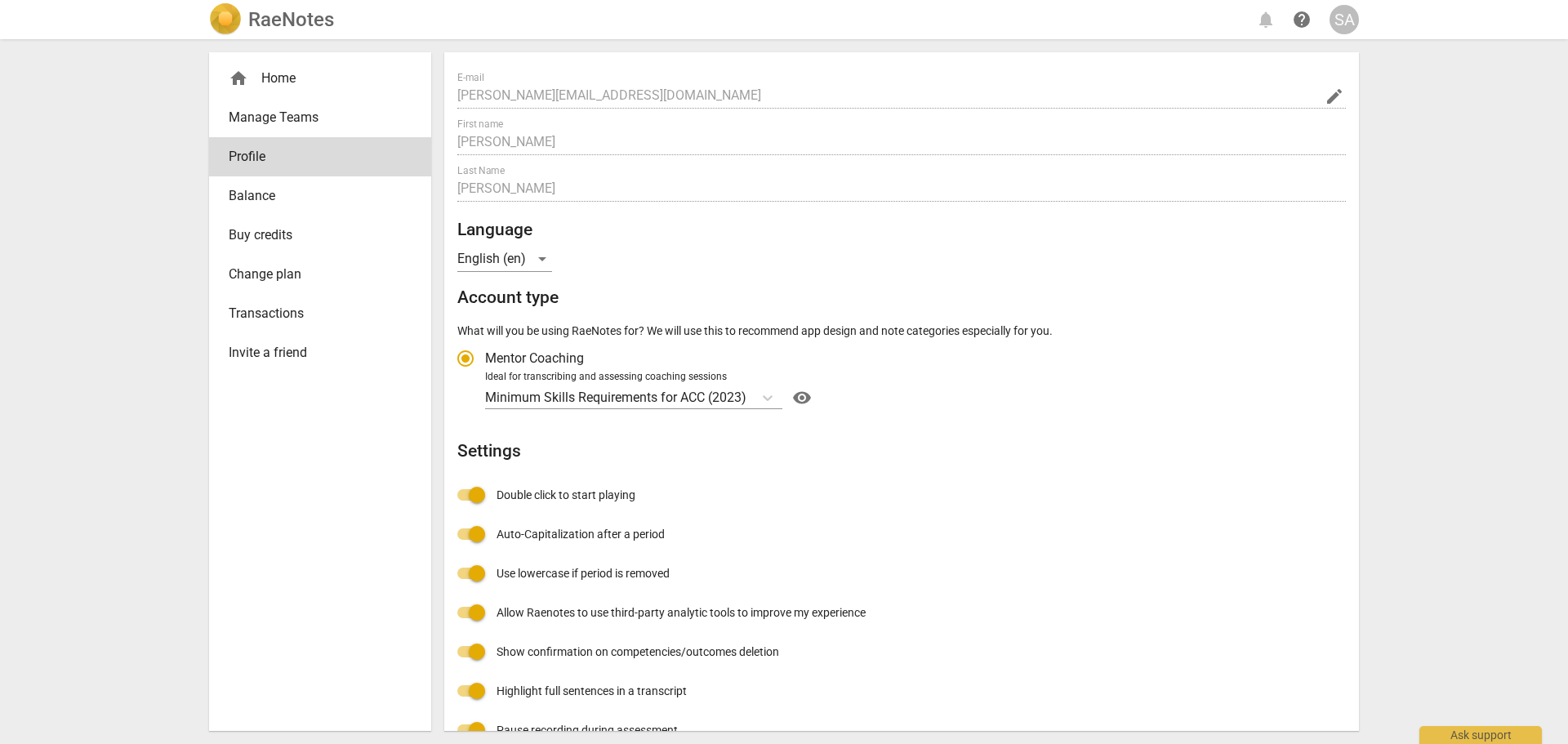
scroll to position [66, 0]
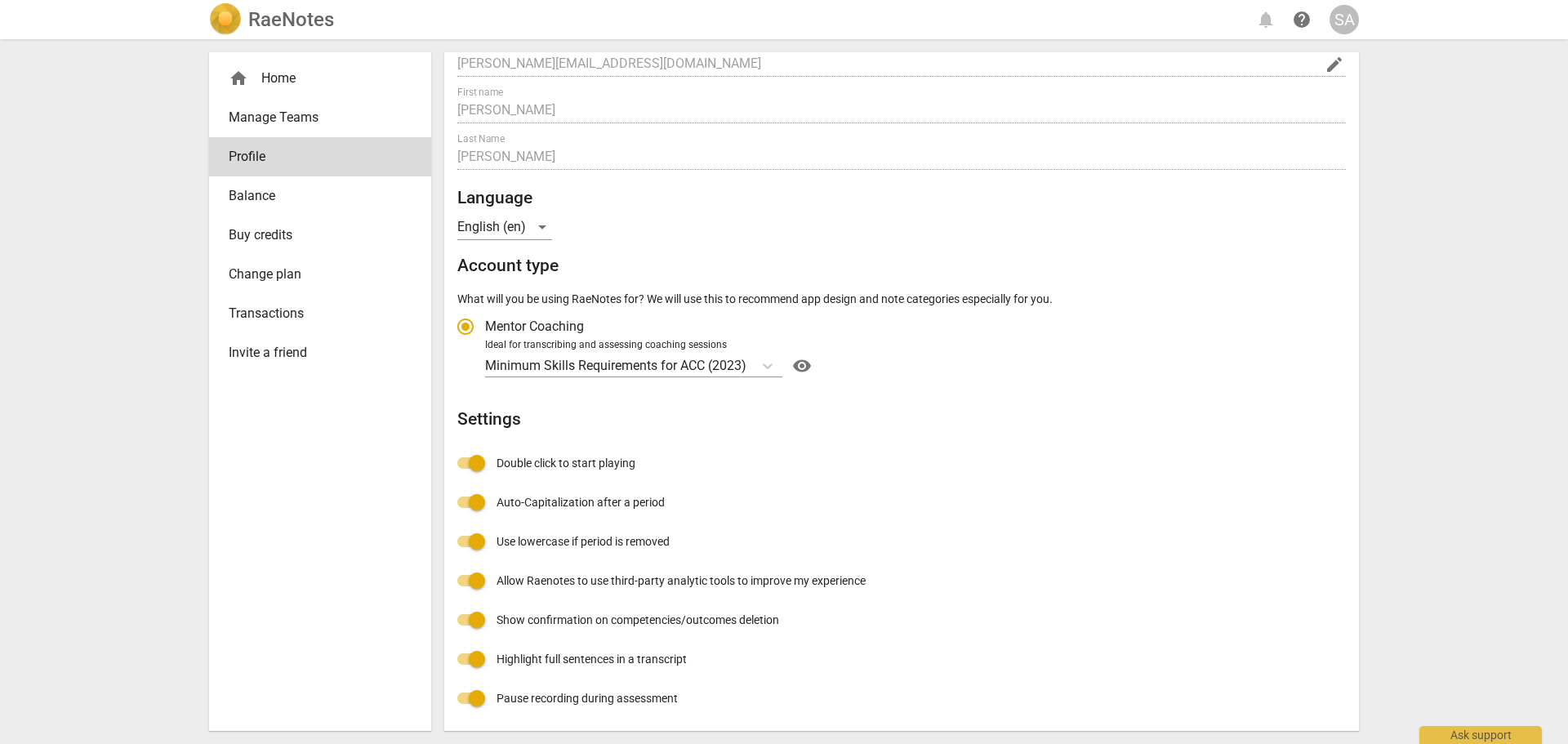
click at [282, 274] on span "Change plan" at bounding box center [314, 274] width 170 height 19
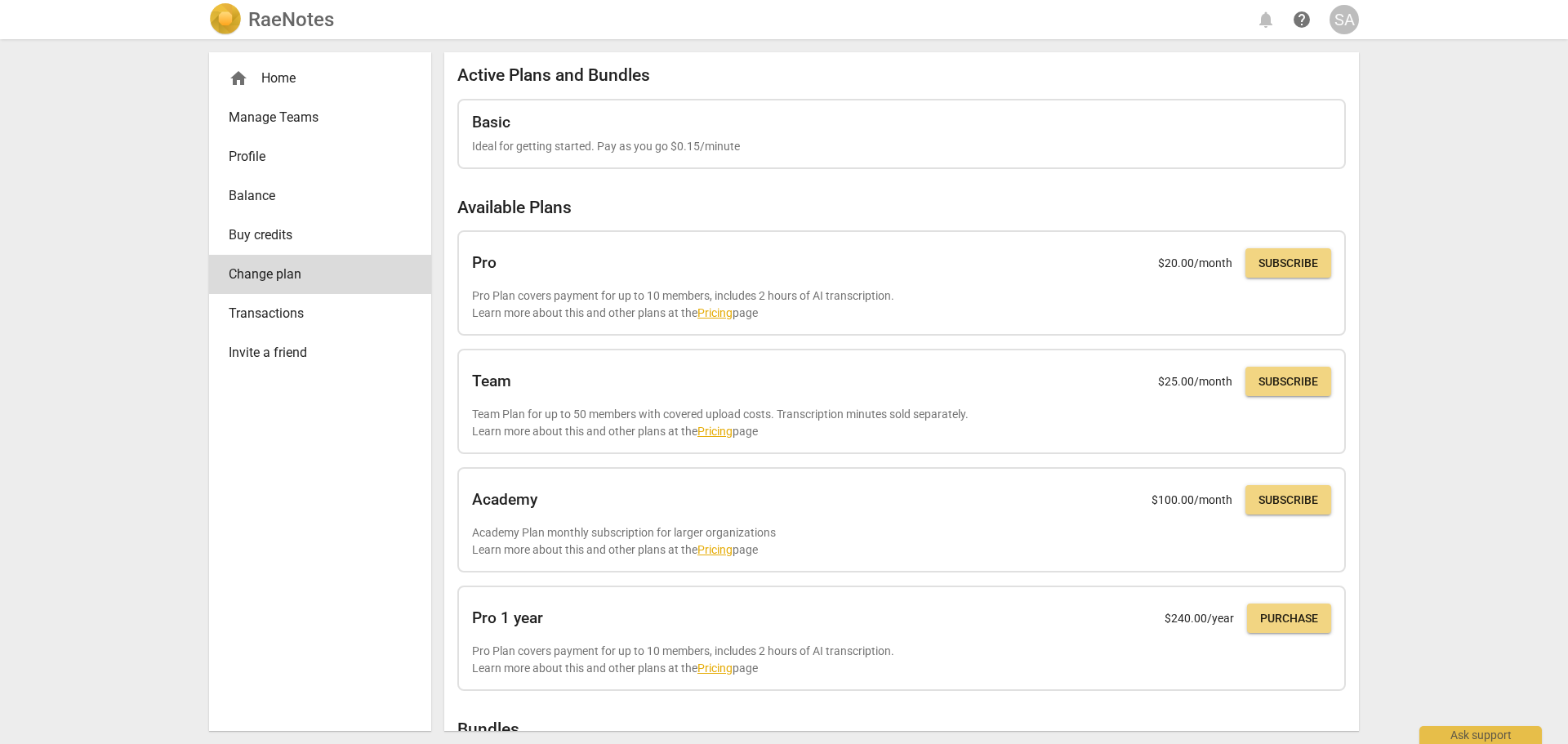
click at [281, 305] on span "Transactions" at bounding box center [314, 313] width 170 height 19
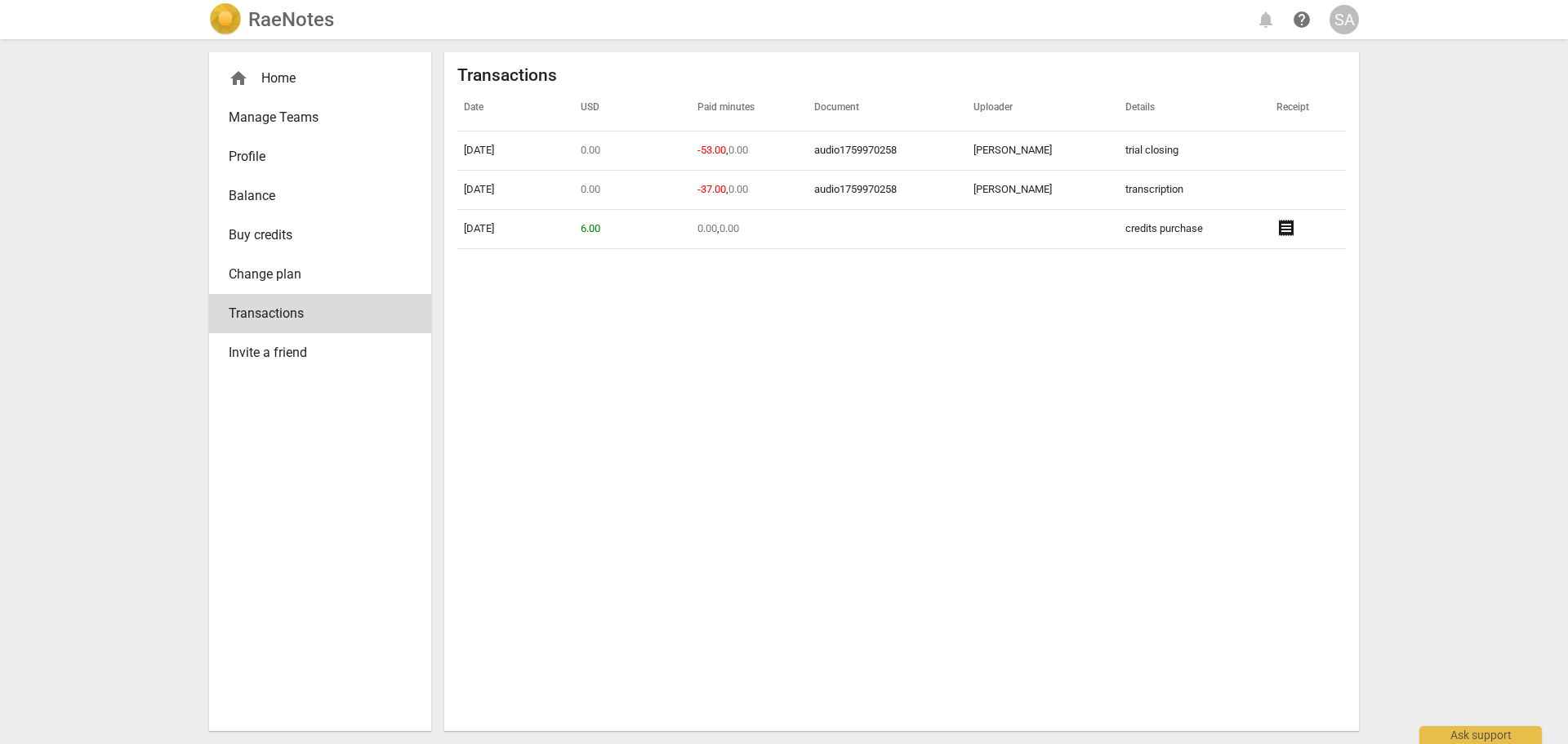
click at [286, 360] on span "Invite a friend" at bounding box center [314, 353] width 170 height 19
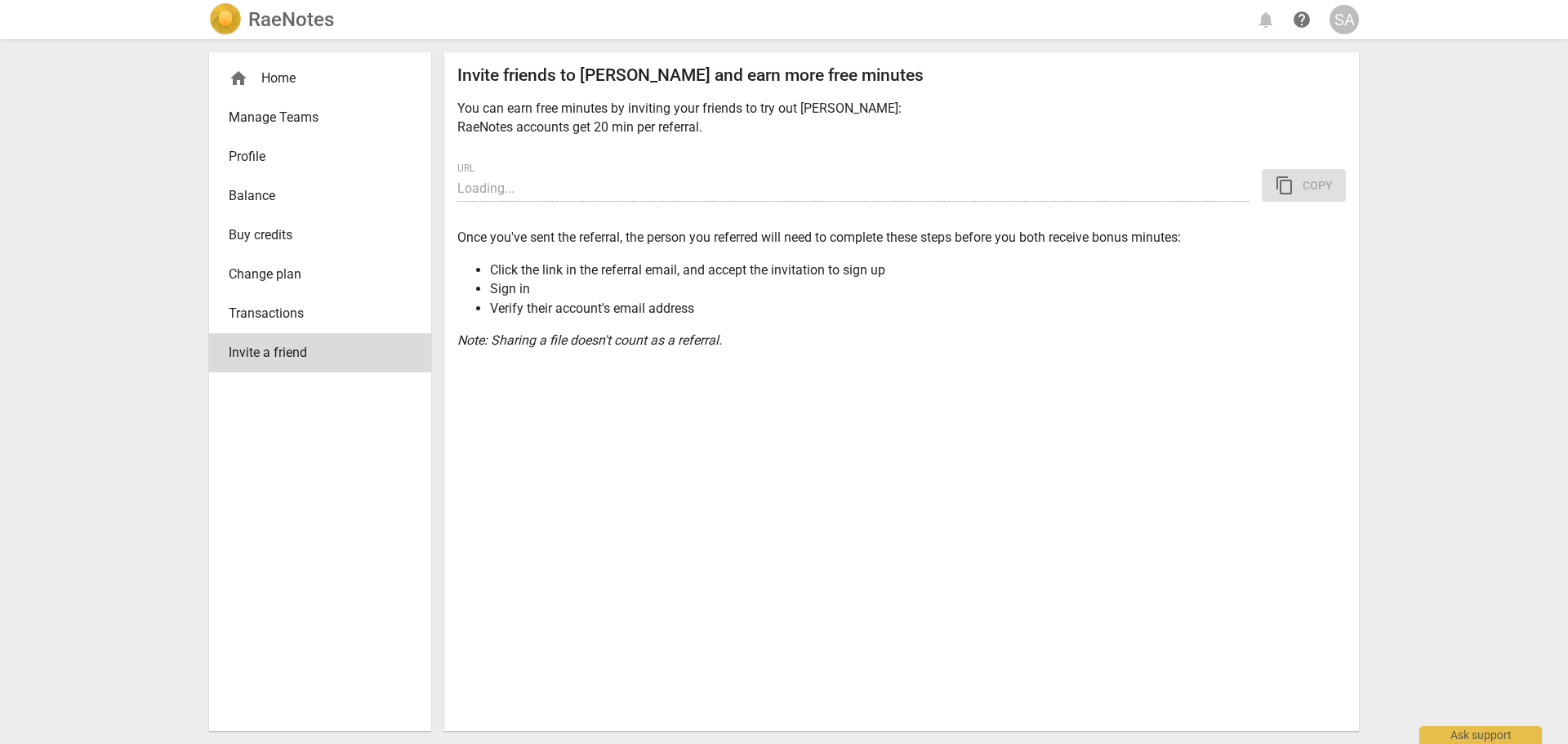
type input "[URL][DOMAIN_NAME]"
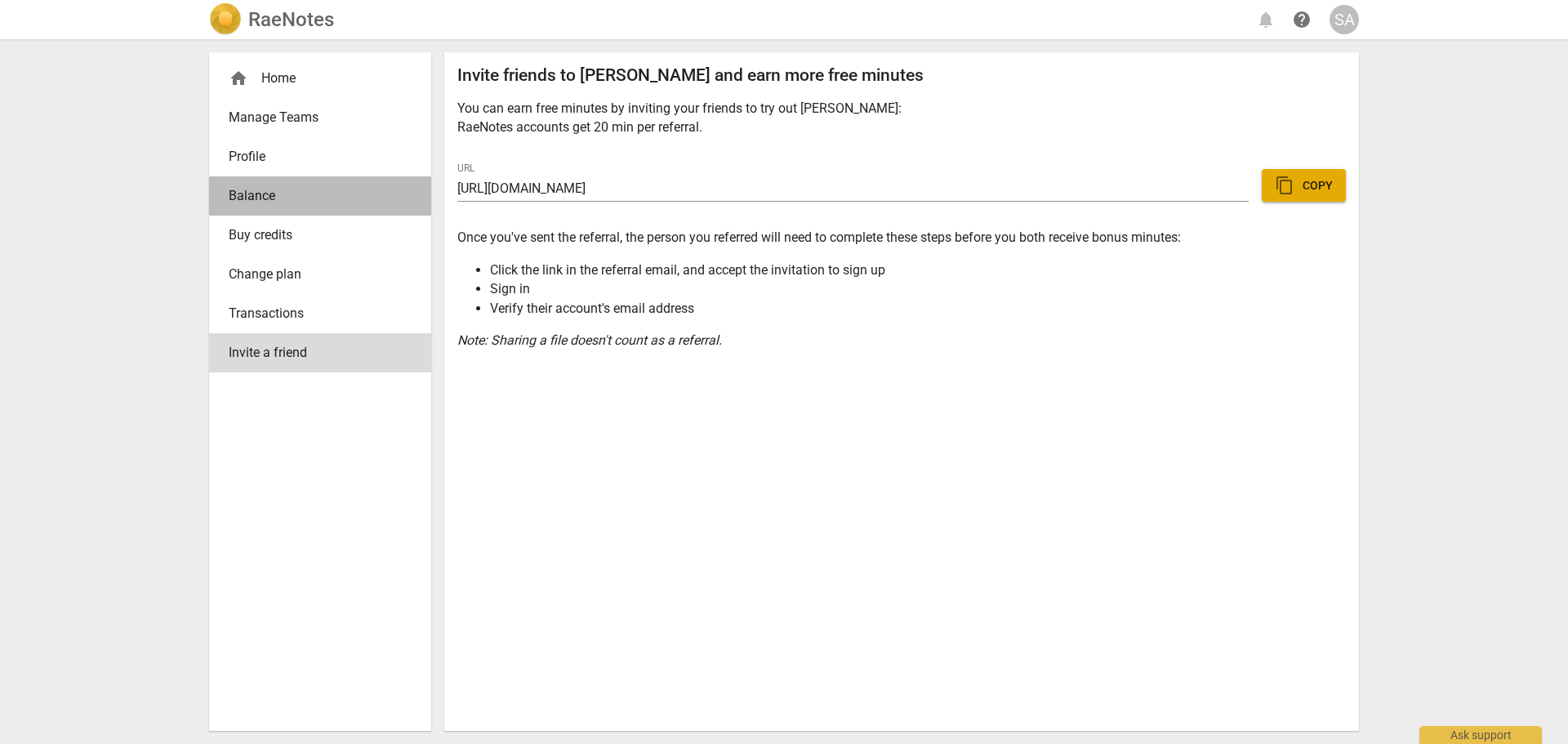
click at [258, 190] on span "Balance" at bounding box center [314, 196] width 170 height 19
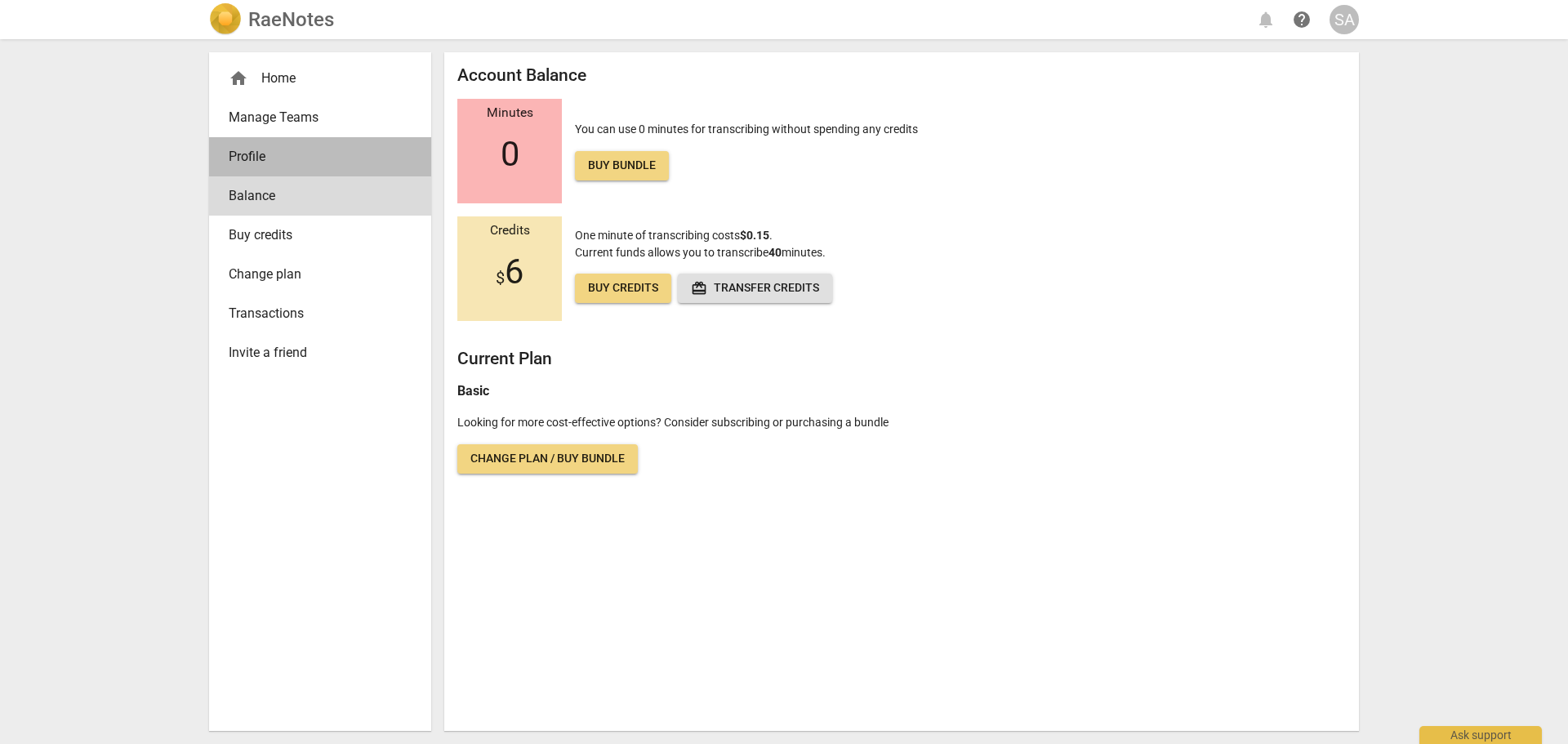
click at [256, 160] on span "Profile" at bounding box center [314, 157] width 170 height 19
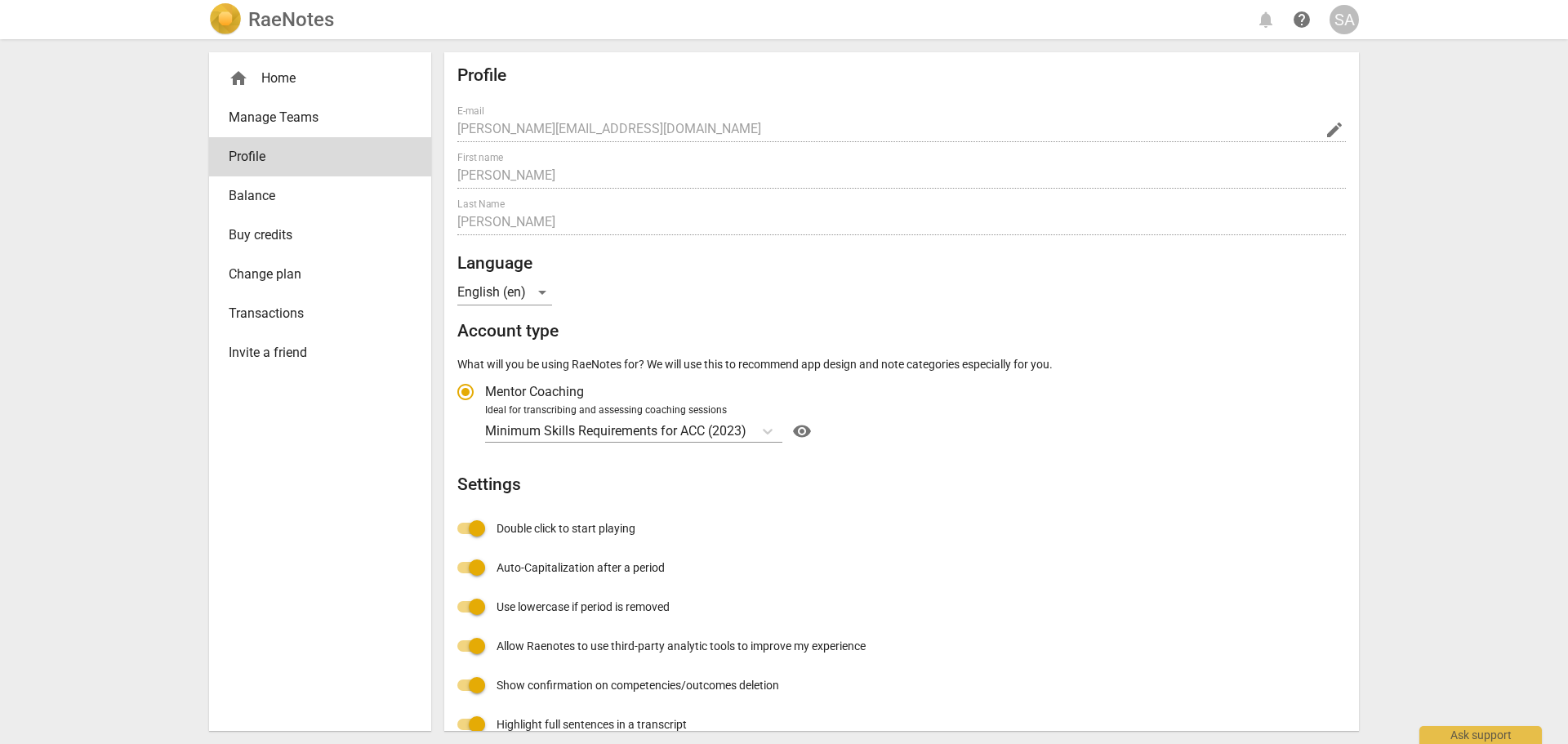
radio input "false"
click at [263, 129] on link "Manage Teams" at bounding box center [320, 117] width 222 height 40
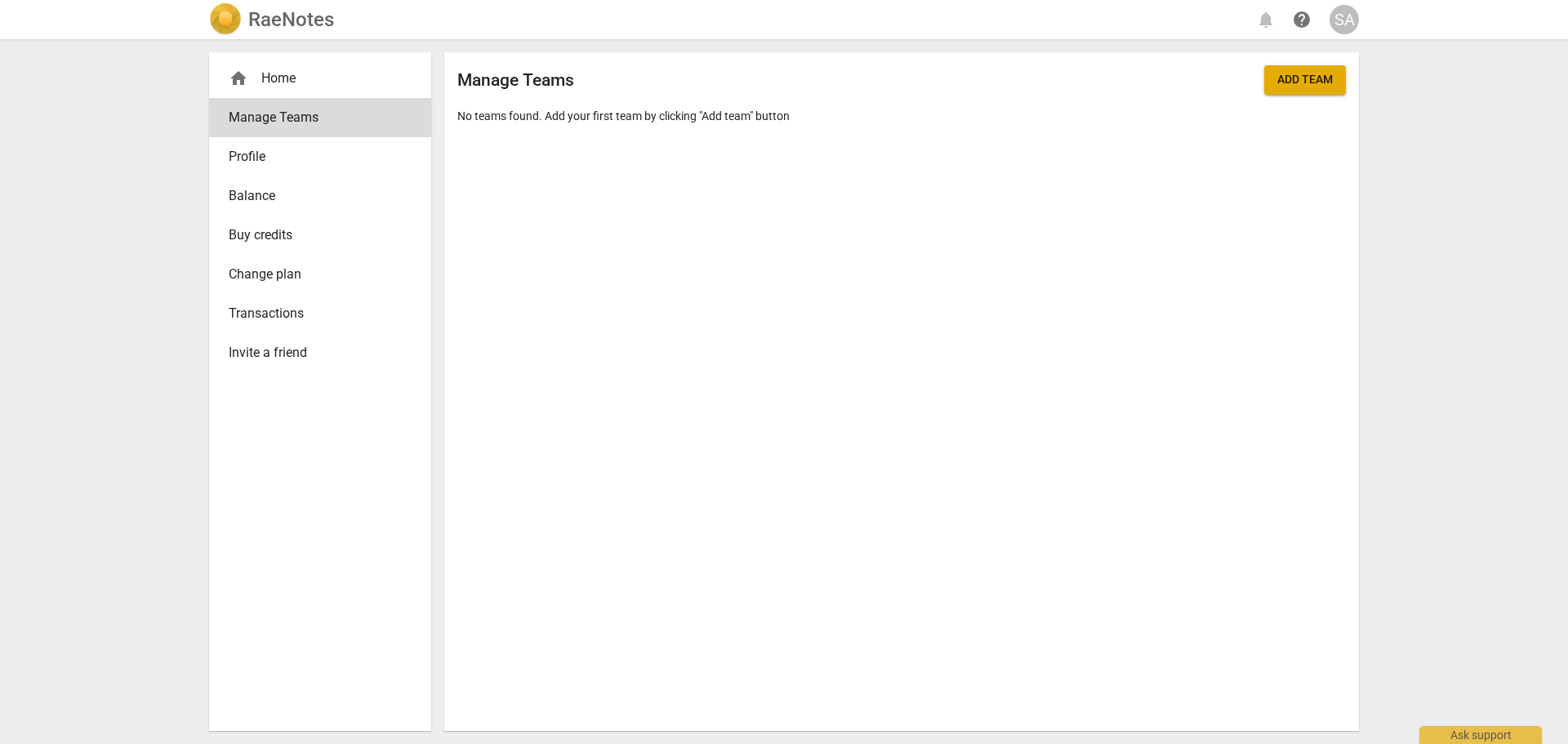
click at [279, 82] on div "home Home" at bounding box center [314, 78] width 170 height 19
